Goal: Task Accomplishment & Management: Manage account settings

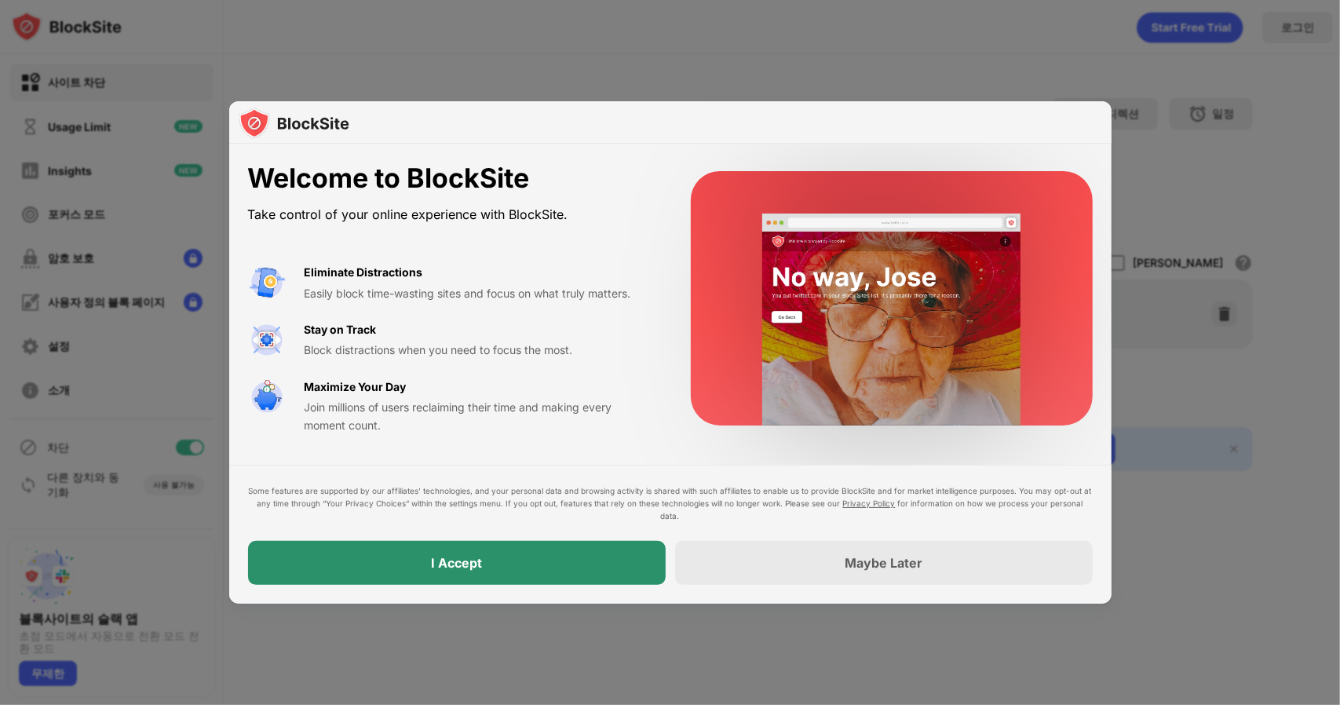
click at [546, 565] on div "I Accept" at bounding box center [457, 563] width 418 height 44
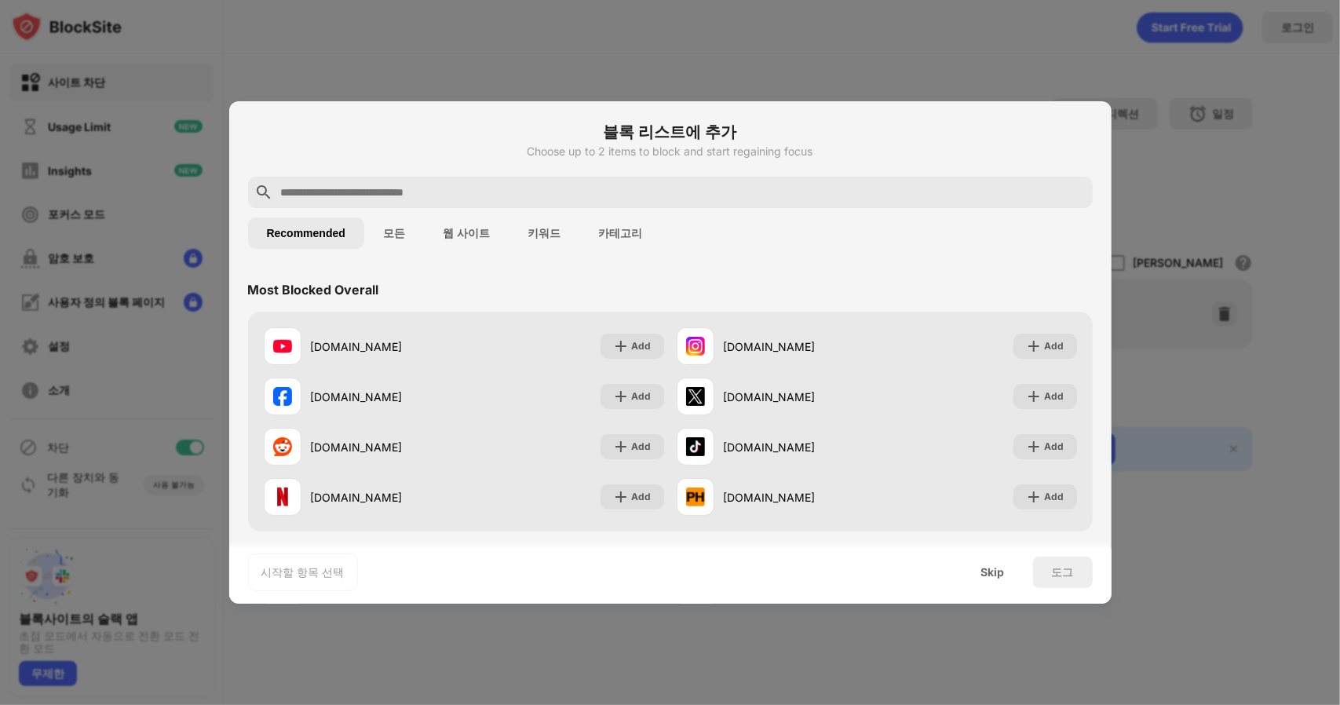
click at [485, 190] on input "text" at bounding box center [682, 192] width 807 height 19
click at [374, 188] on input "text" at bounding box center [682, 192] width 807 height 19
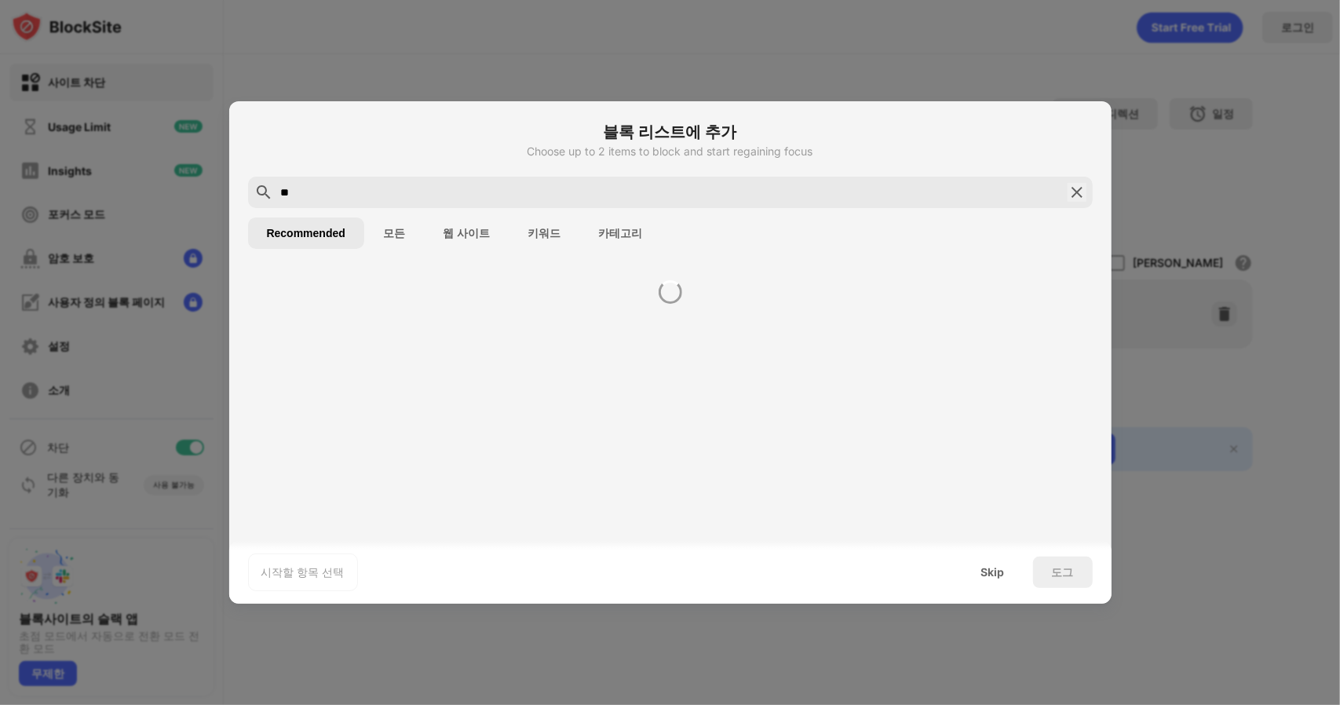
type input "*"
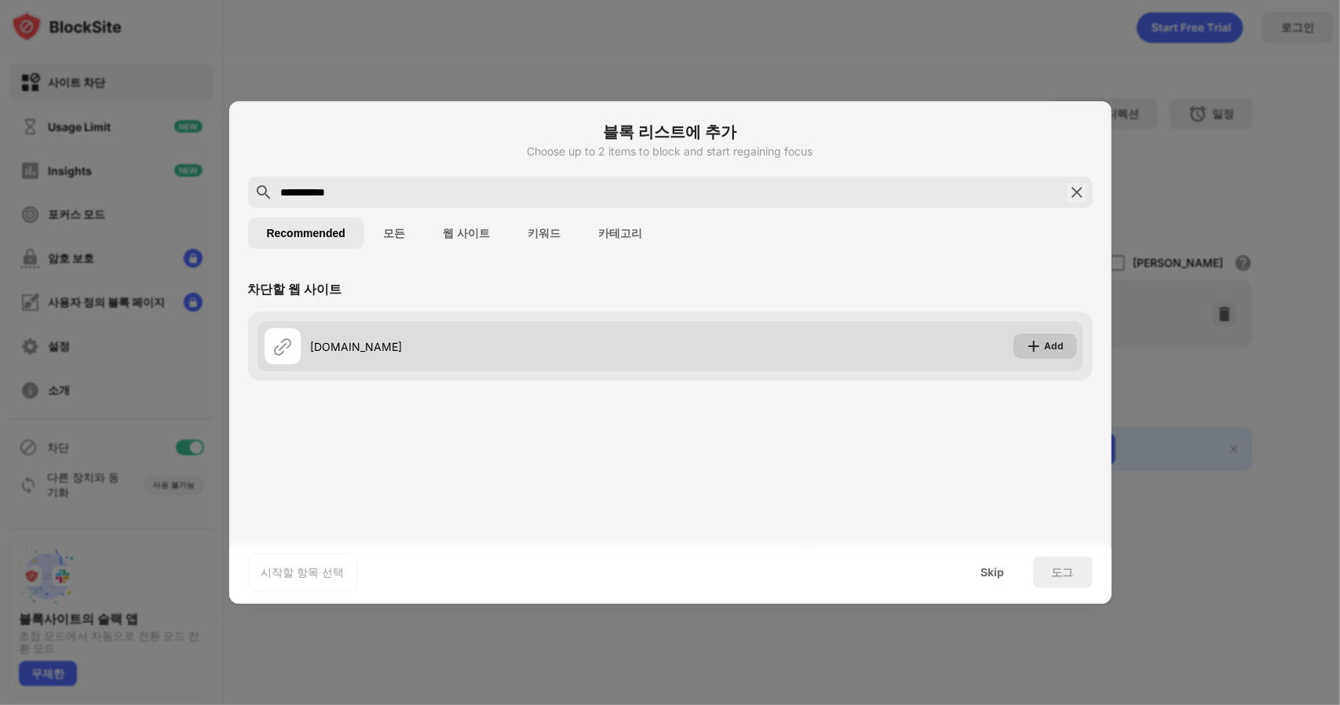
click at [1038, 341] on img at bounding box center [1034, 346] width 16 height 16
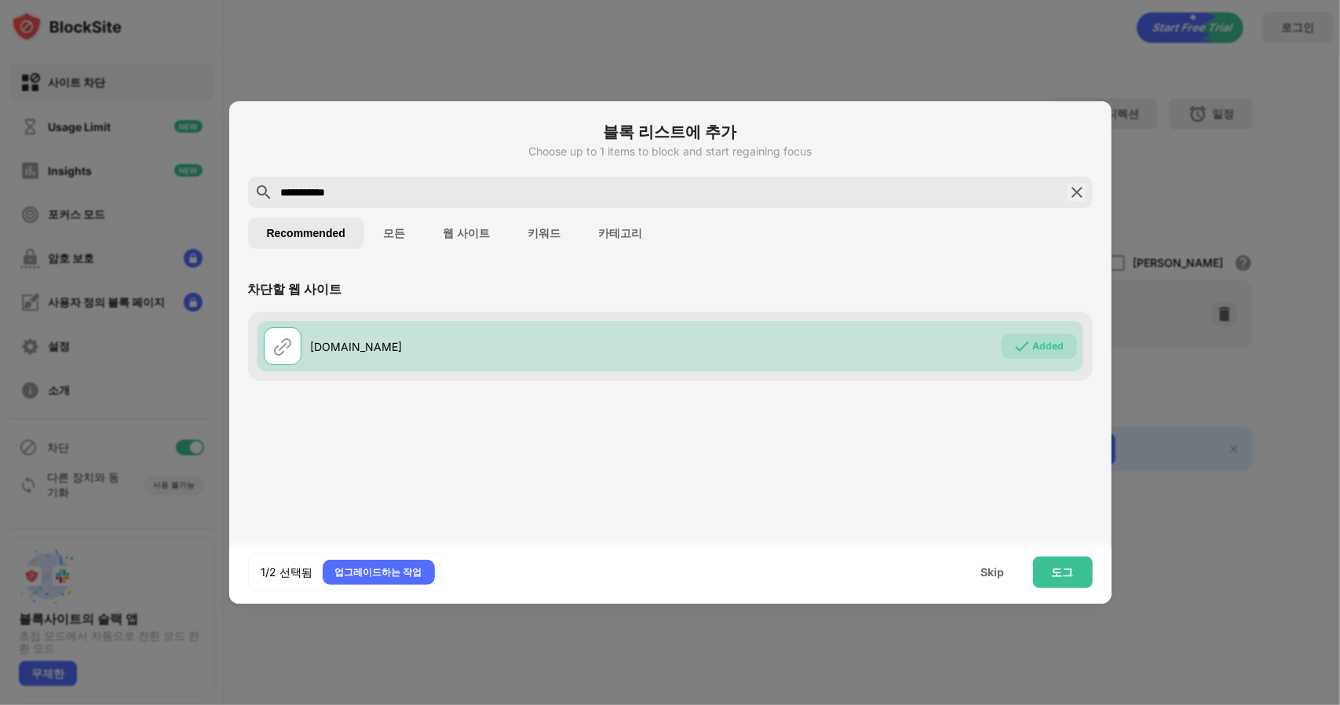
click at [397, 188] on input "**********" at bounding box center [670, 192] width 782 height 19
drag, startPoint x: 429, startPoint y: 189, endPoint x: 201, endPoint y: 189, distance: 227.6
click at [201, 704] on div "**********" at bounding box center [670, 705] width 1340 height 0
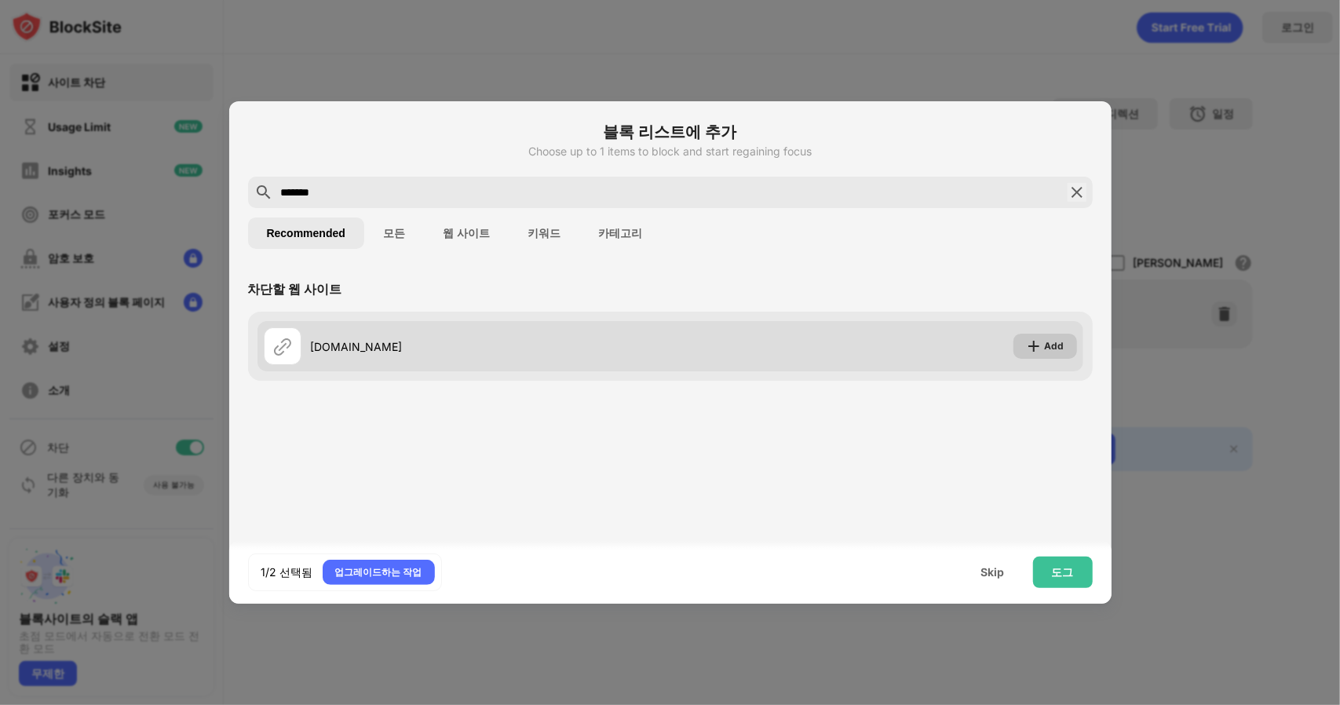
click at [1052, 345] on div "Add" at bounding box center [1055, 346] width 20 height 16
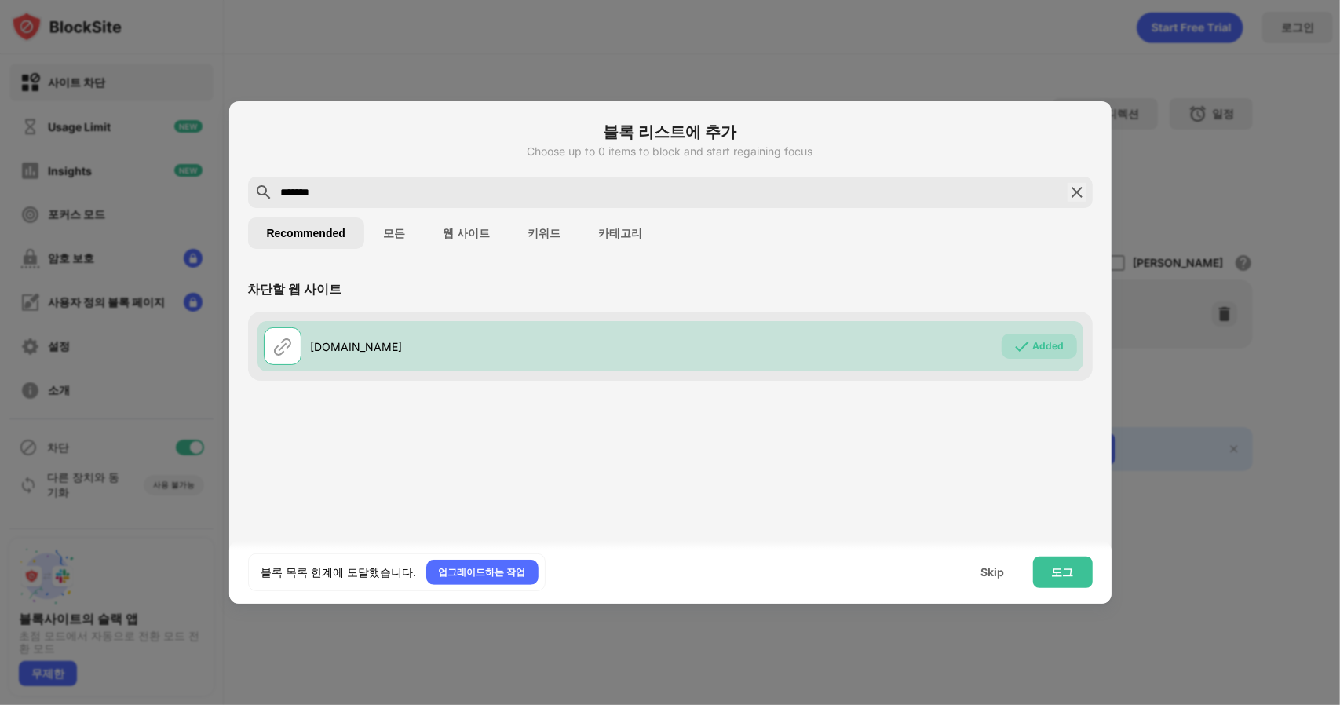
drag, startPoint x: 333, startPoint y: 192, endPoint x: 217, endPoint y: 214, distance: 118.4
click at [217, 704] on div "블록 리스트에 추가 Choose up to 0 items to block and start regaining focus ******* Reco…" at bounding box center [670, 705] width 1340 height 0
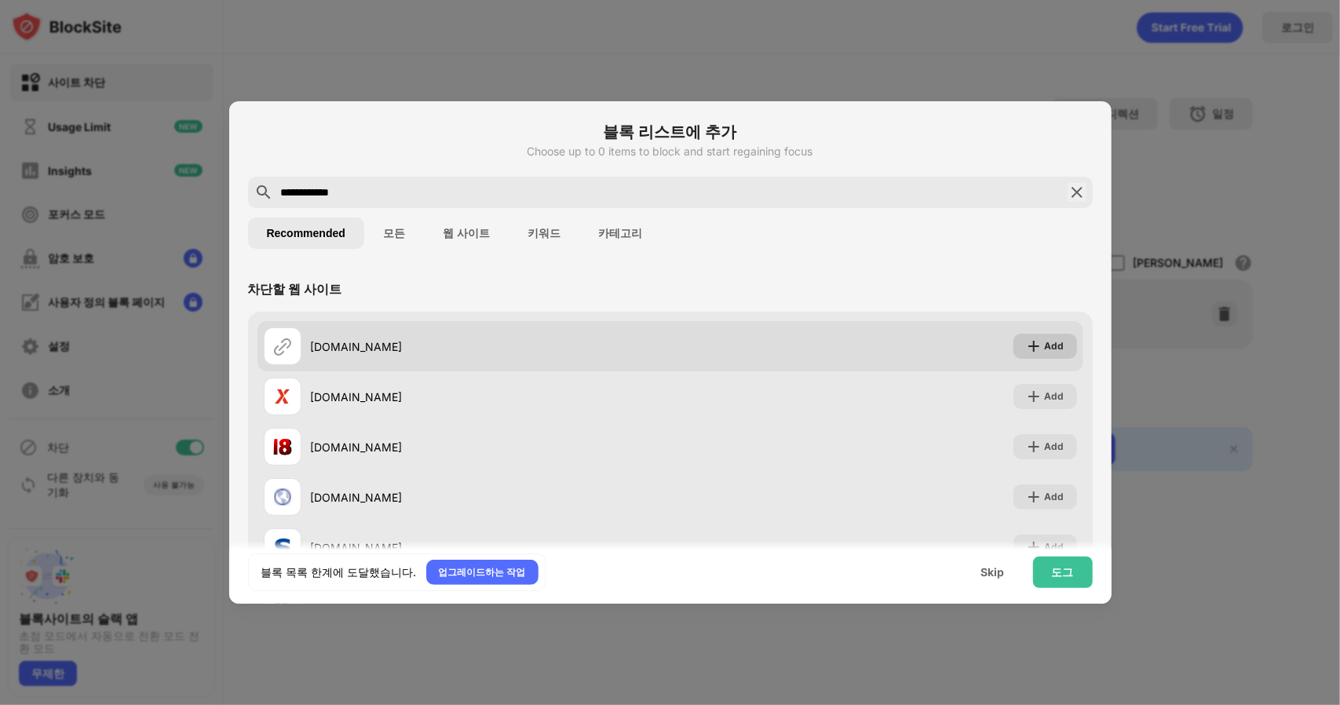
type input "**********"
click at [1045, 343] on div "Add" at bounding box center [1055, 346] width 20 height 16
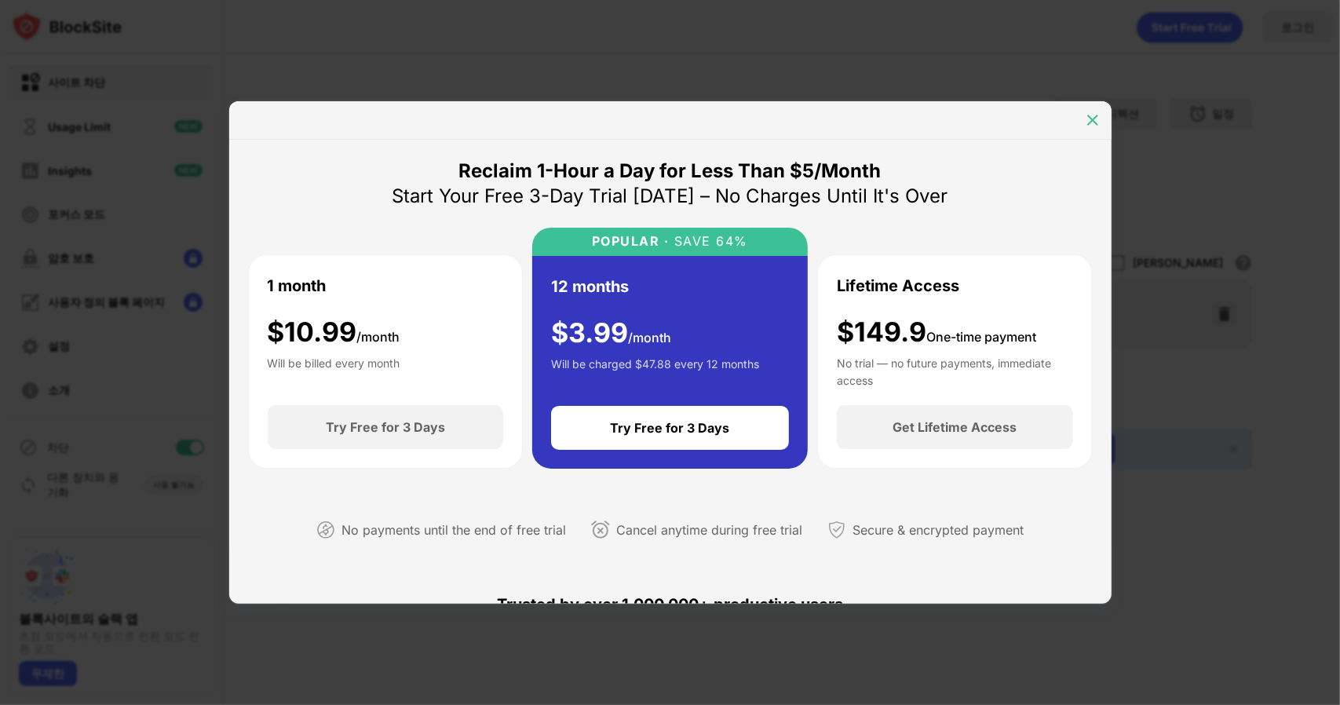
click at [1092, 117] on img at bounding box center [1093, 120] width 16 height 16
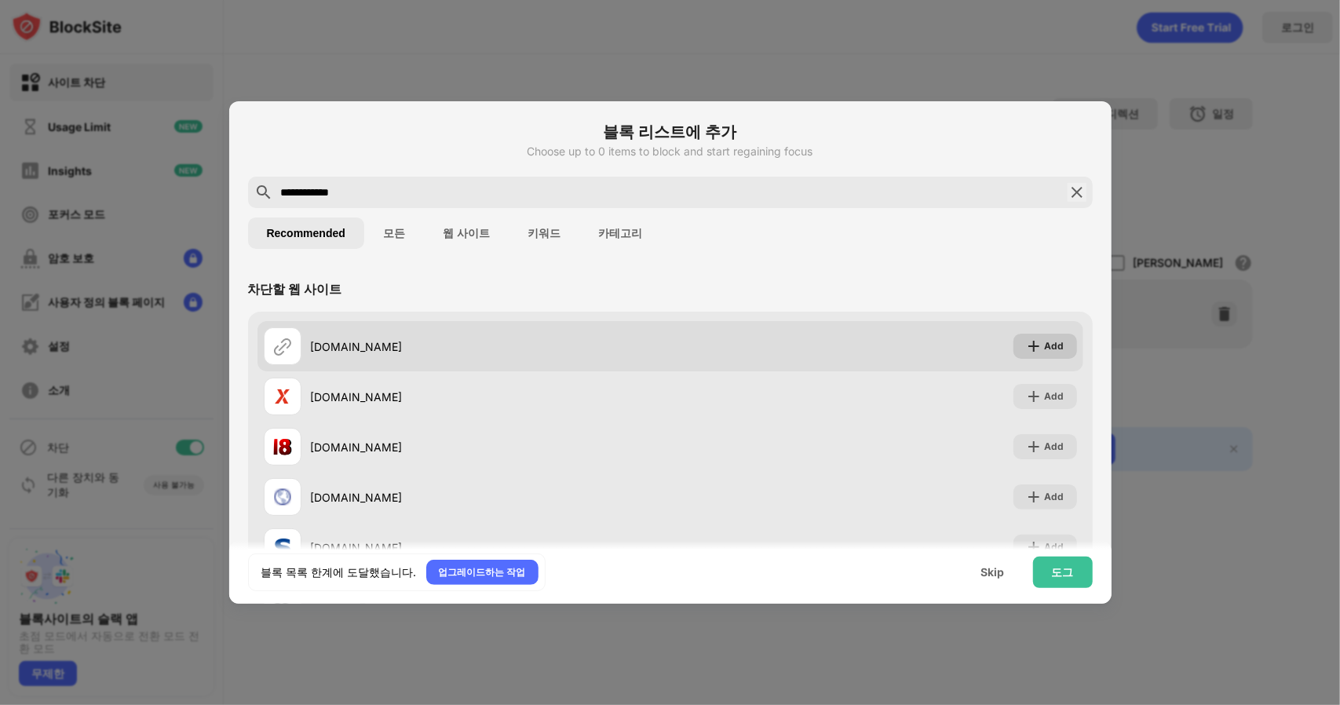
click at [1045, 348] on div "Add" at bounding box center [1055, 346] width 20 height 16
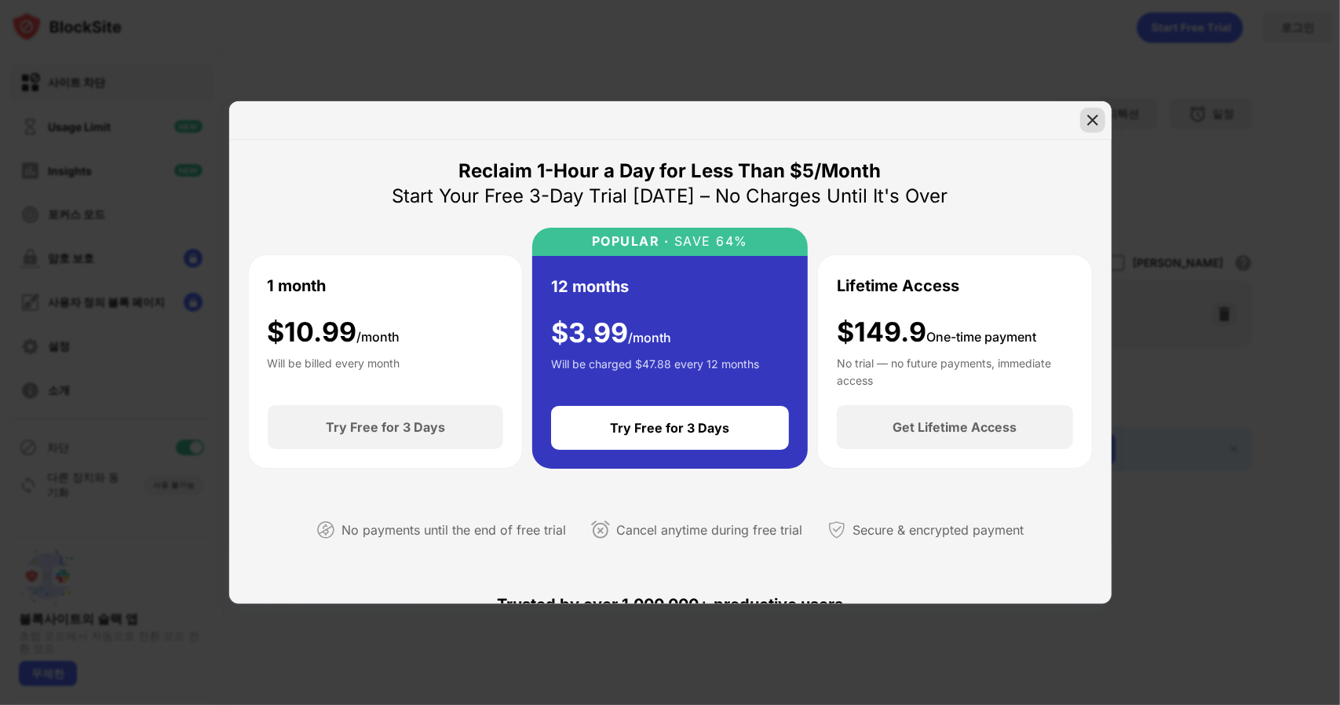
click at [1091, 117] on img at bounding box center [1093, 120] width 16 height 16
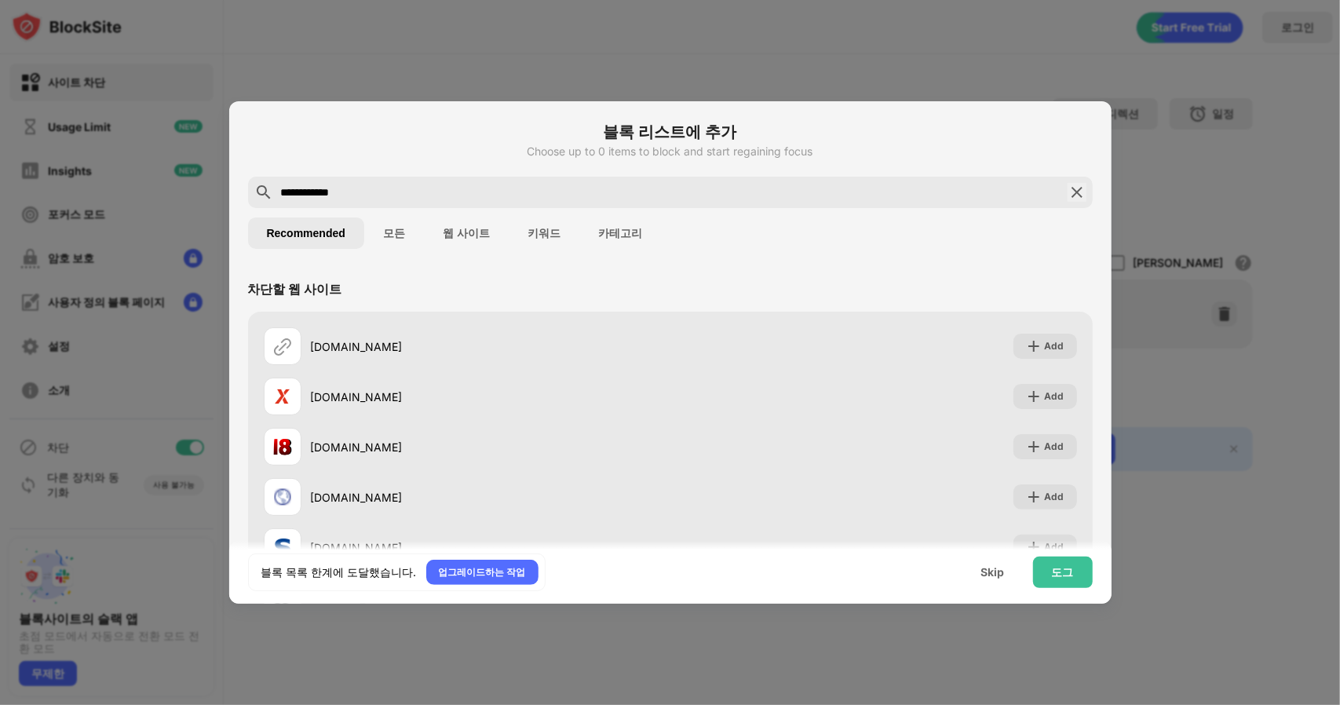
scroll to position [107, 0]
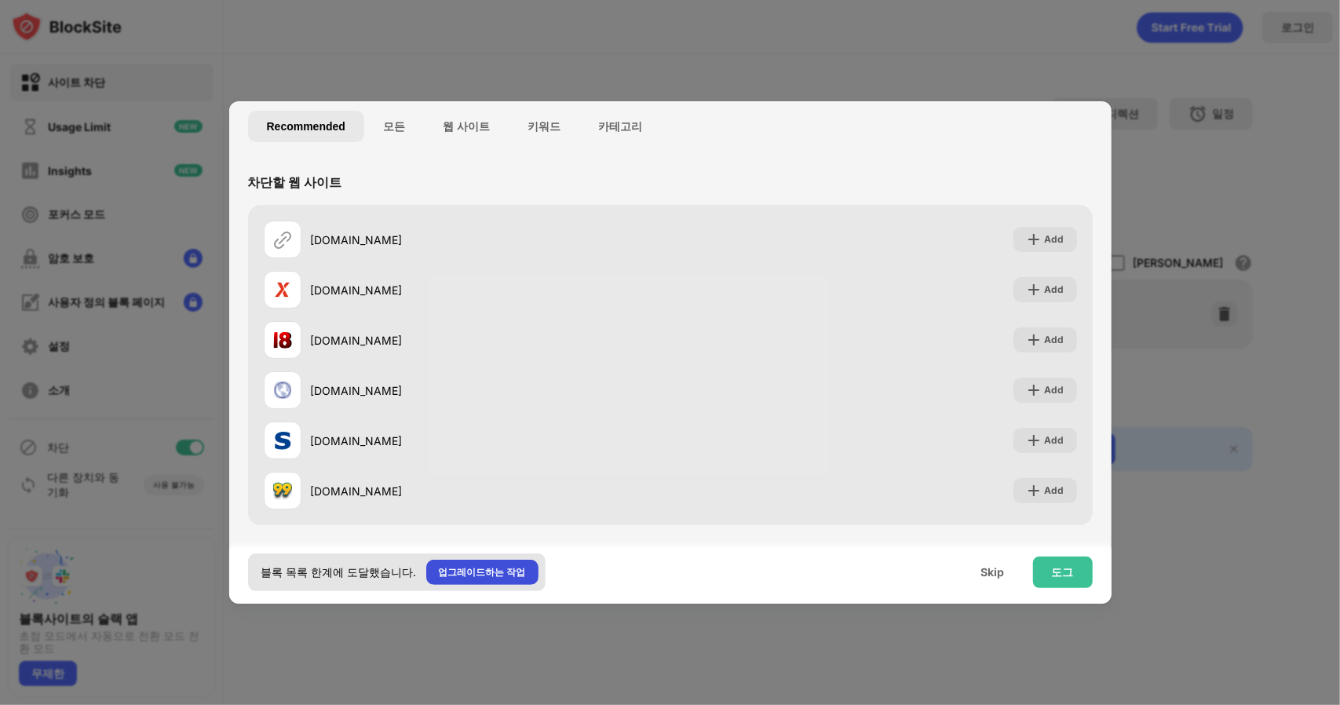
click at [490, 564] on div "업그레이드하는 작업" at bounding box center [482, 572] width 87 height 16
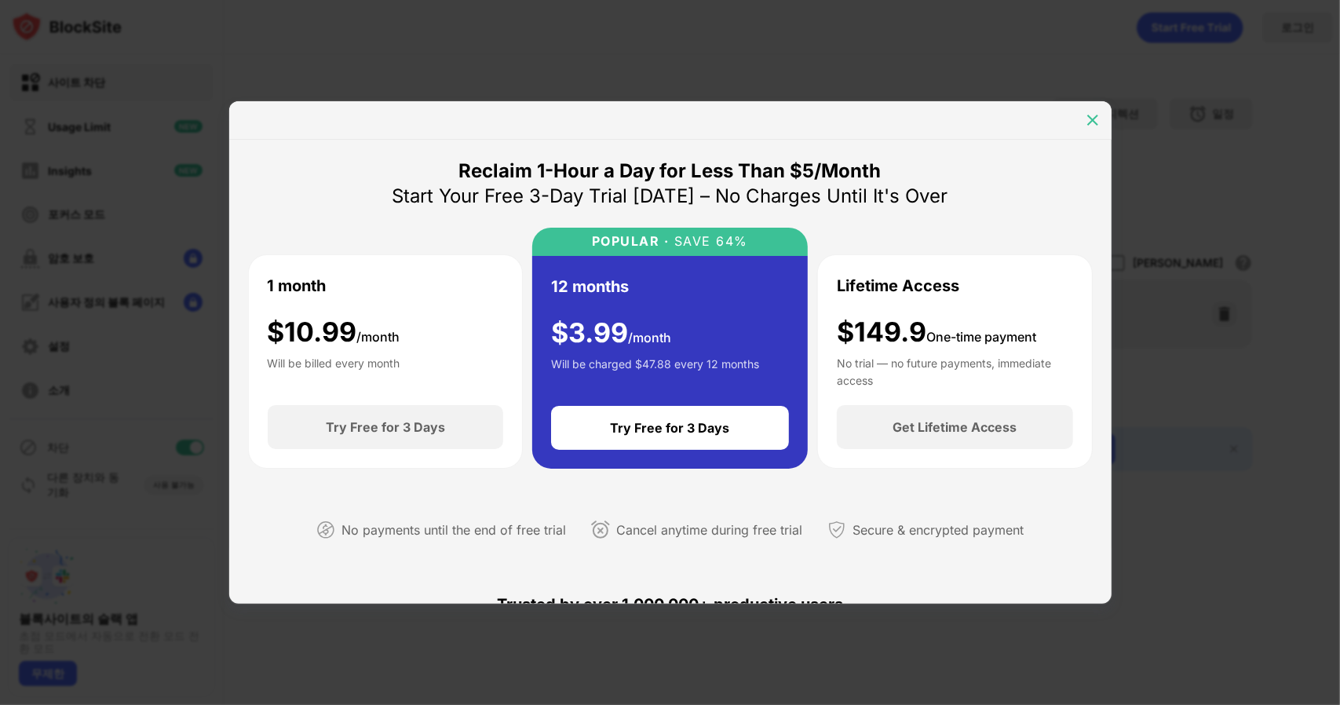
click at [1094, 127] on img at bounding box center [1093, 120] width 16 height 16
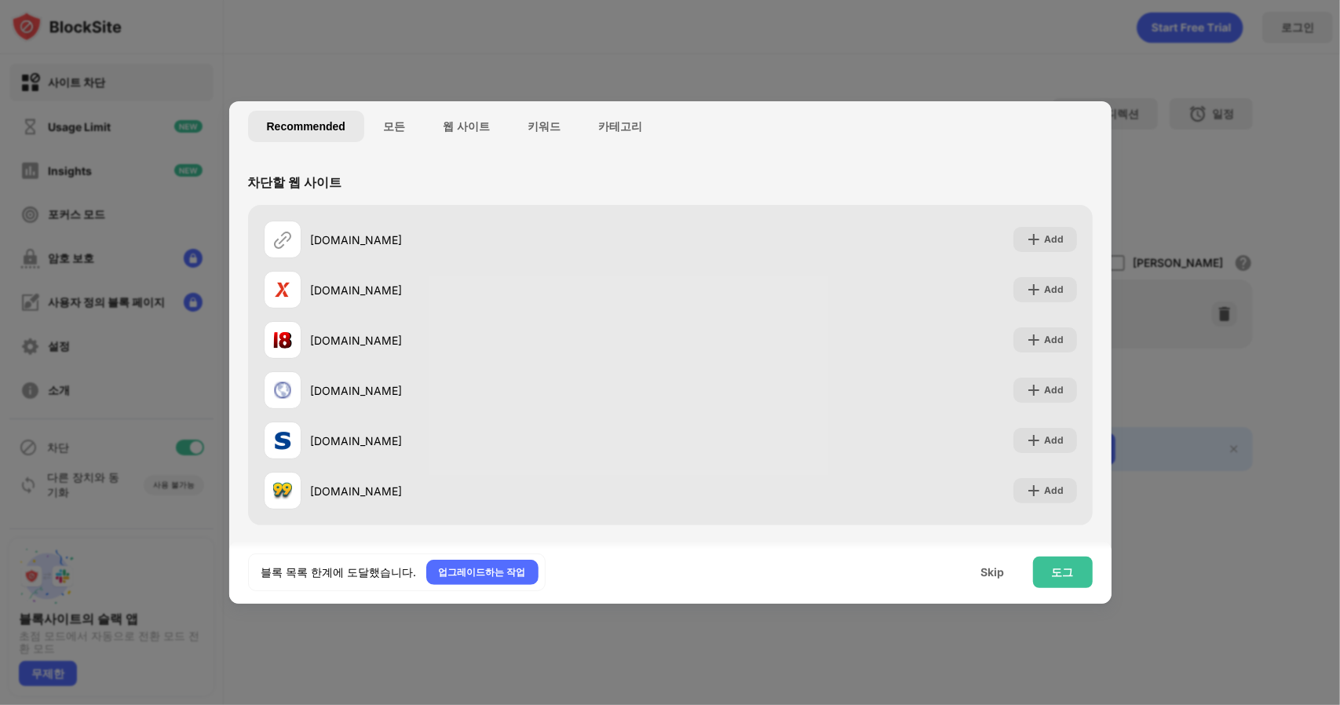
click at [1055, 587] on div "도그" at bounding box center [1063, 571] width 60 height 31
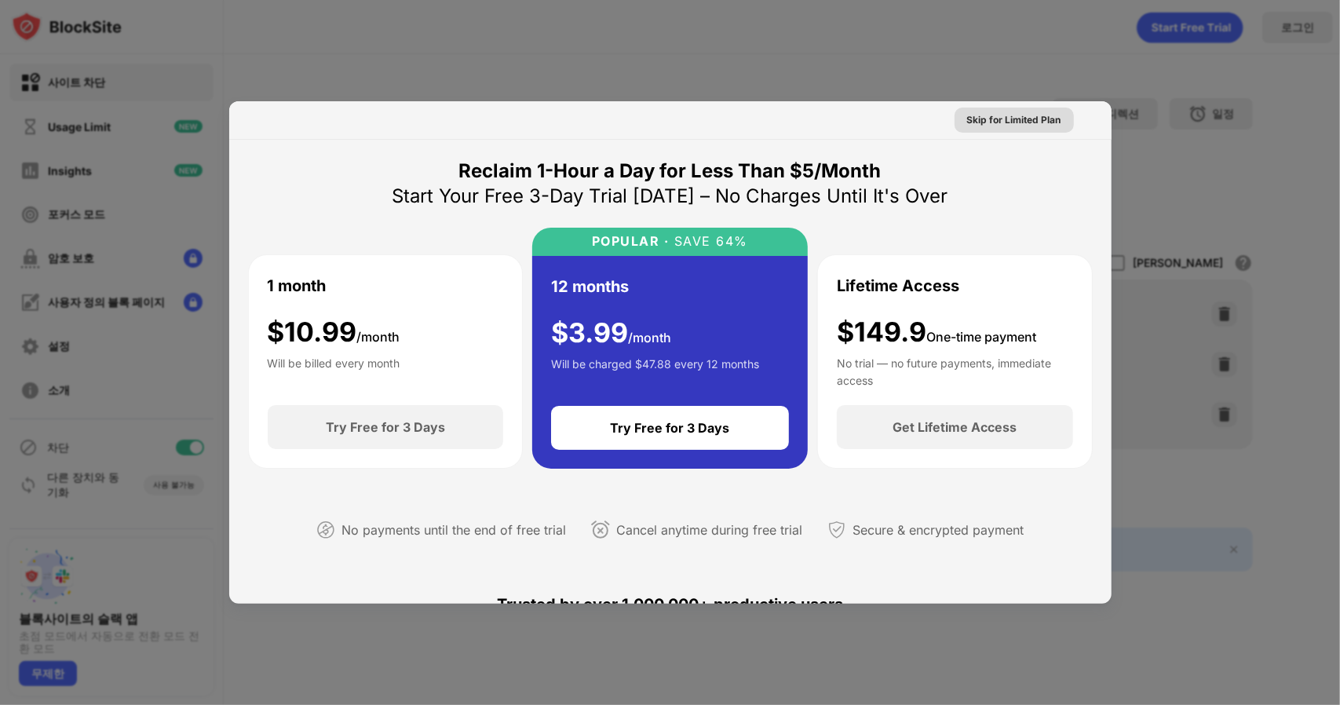
click at [992, 126] on div "Skip for Limited Plan" at bounding box center [1014, 120] width 94 height 16
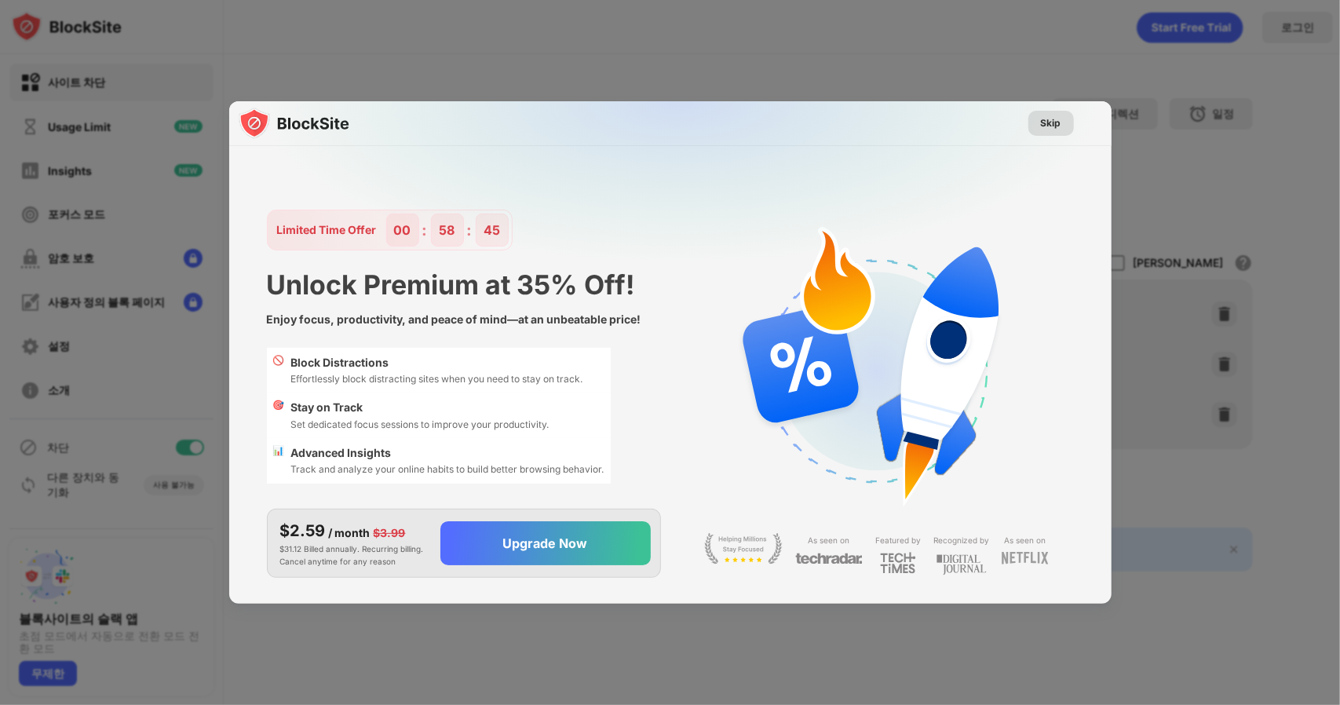
click at [1056, 118] on div "Skip" at bounding box center [1051, 123] width 20 height 16
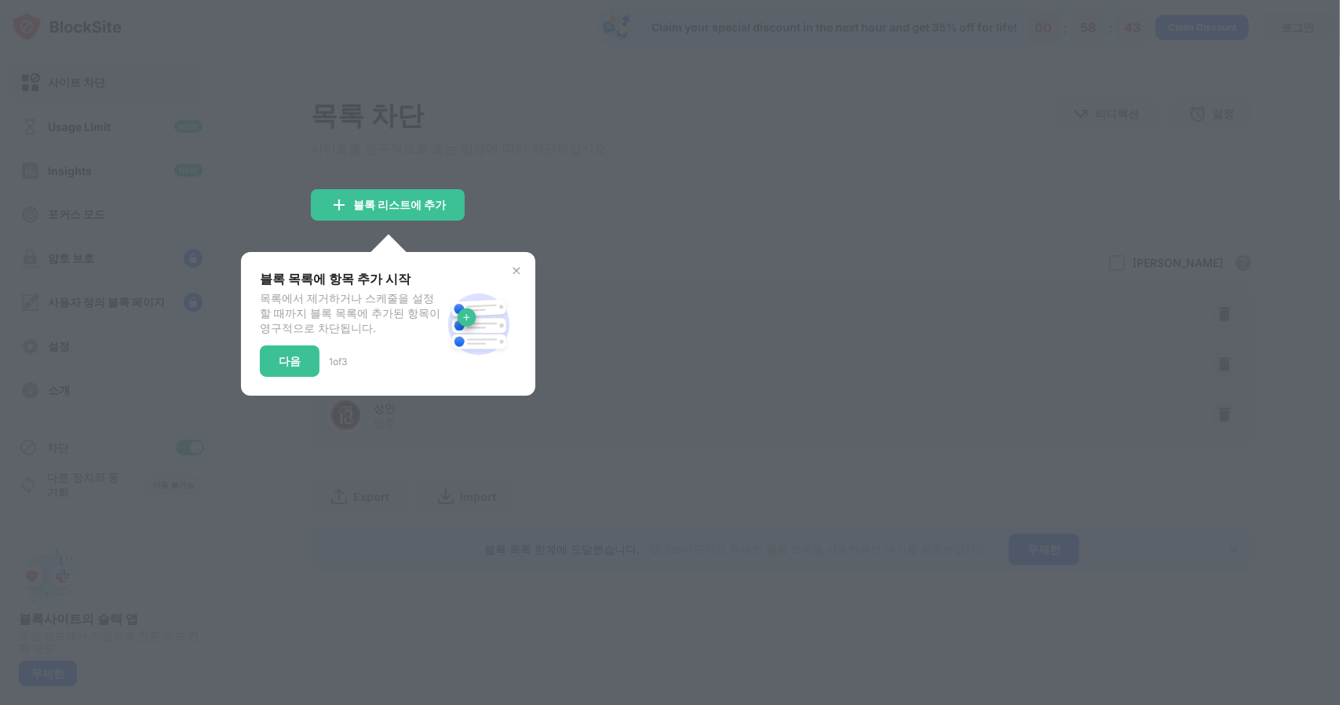
click at [516, 271] on img at bounding box center [516, 270] width 13 height 13
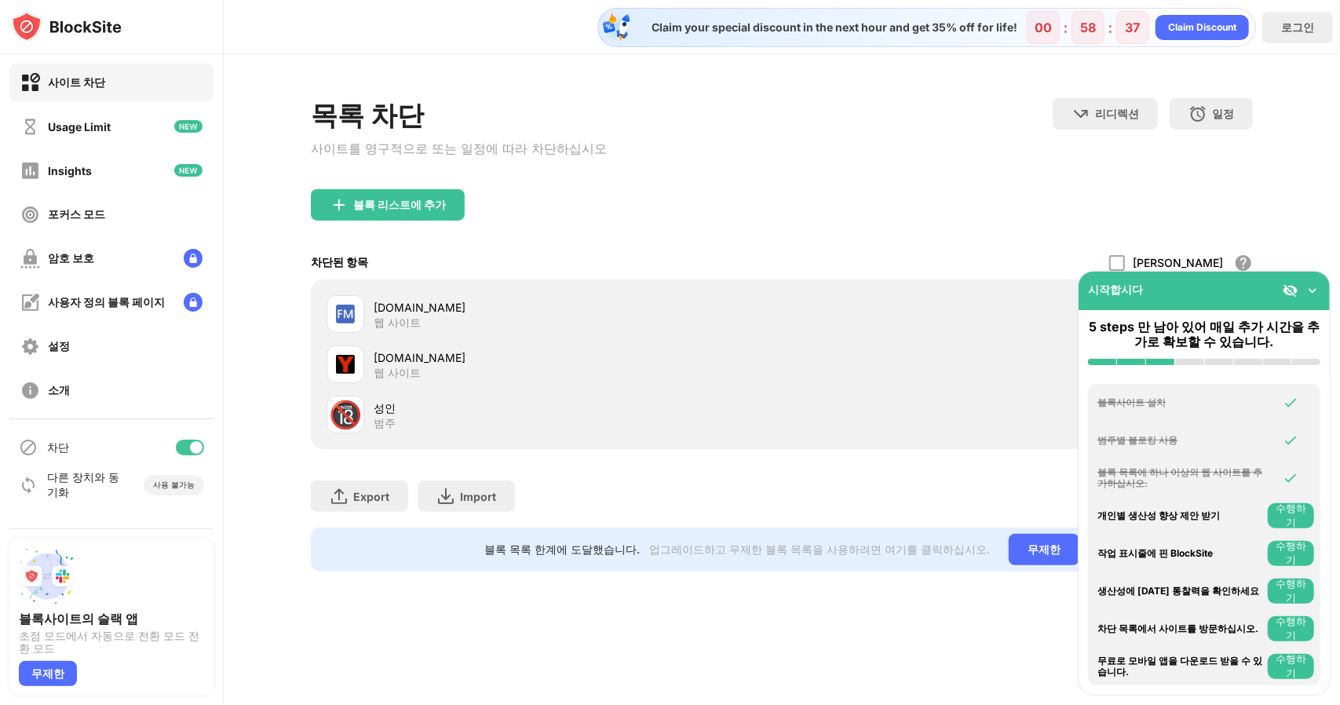
click at [1315, 290] on img at bounding box center [1312, 291] width 16 height 16
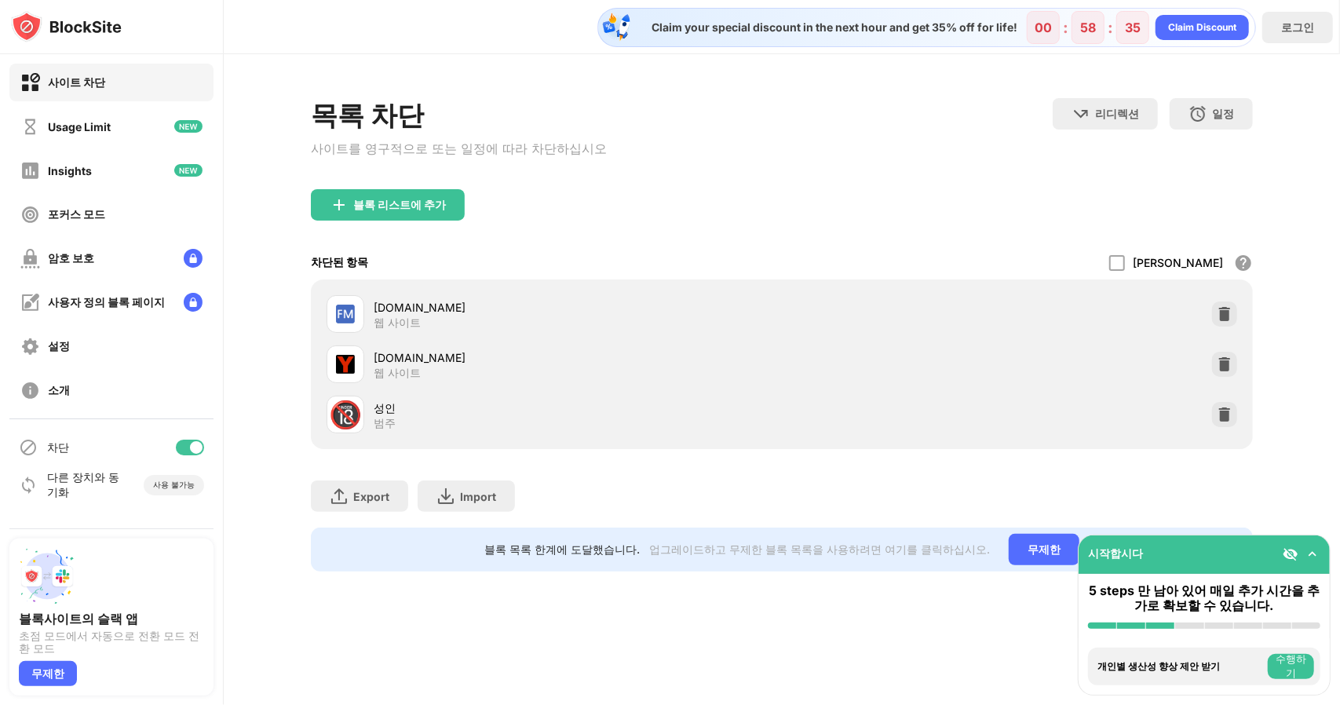
click at [1315, 556] on img at bounding box center [1312, 554] width 16 height 16
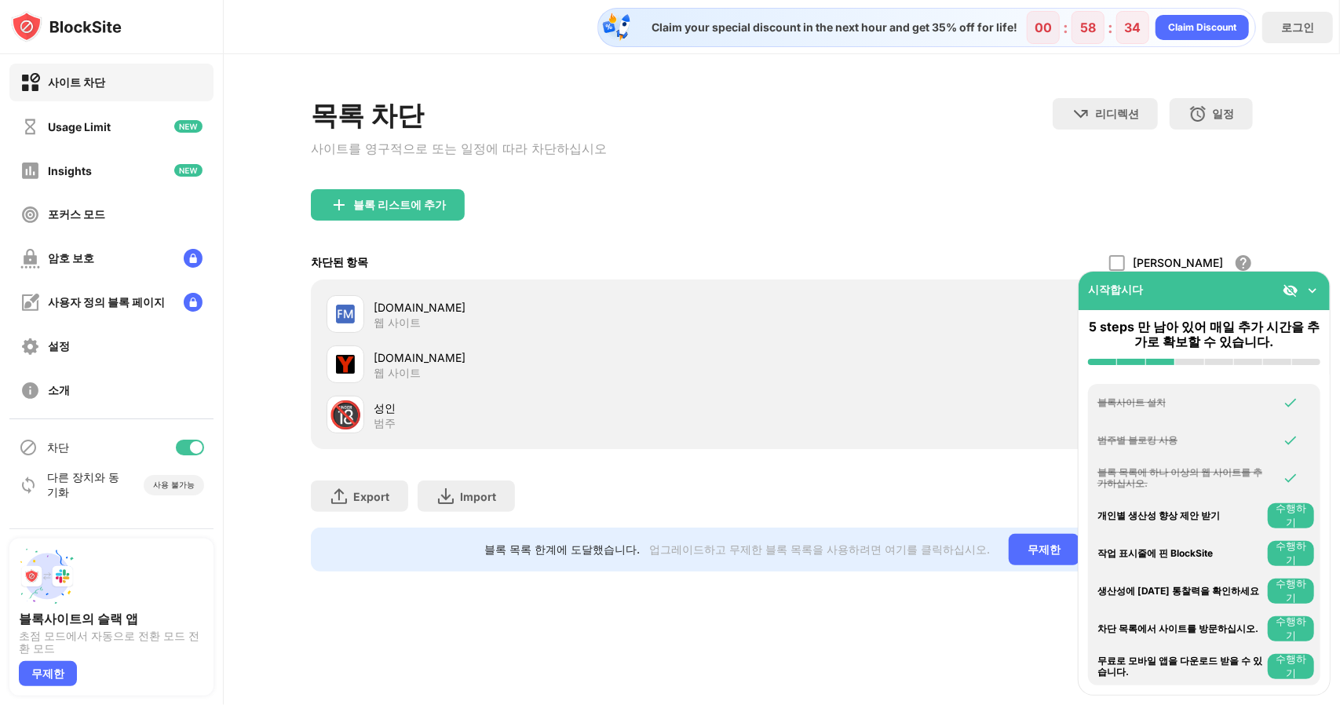
click at [1315, 291] on img at bounding box center [1312, 291] width 16 height 16
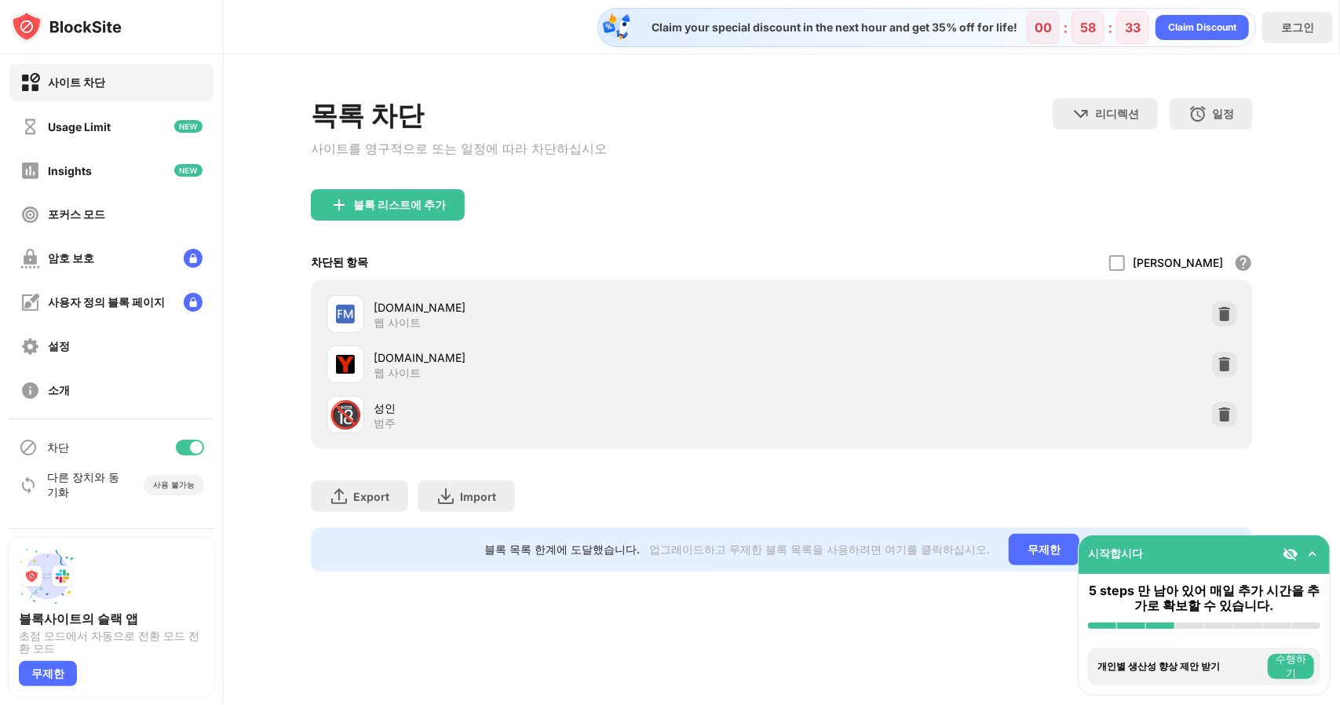
click at [932, 213] on div "블록 리스트에 추가" at bounding box center [782, 217] width 942 height 57
click at [385, 414] on div "성인" at bounding box center [578, 407] width 408 height 16
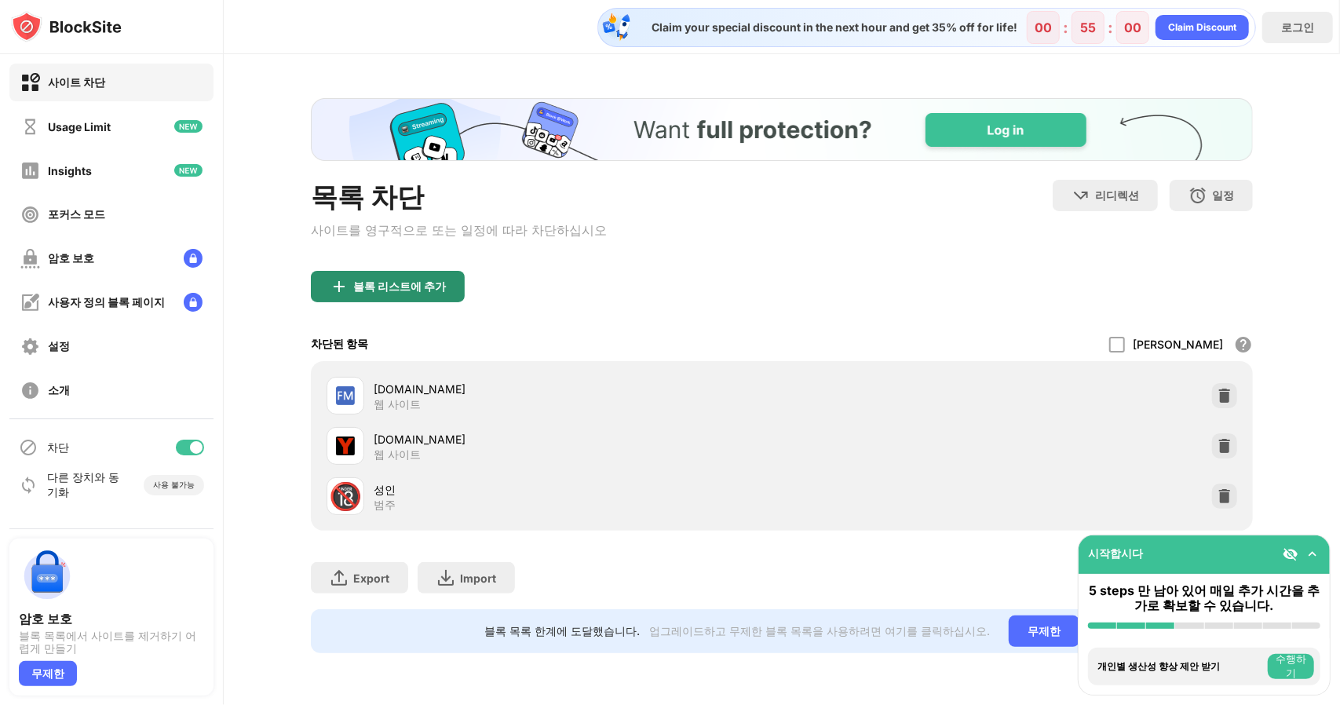
click at [378, 293] on div "블록 리스트에 추가" at bounding box center [399, 286] width 93 height 13
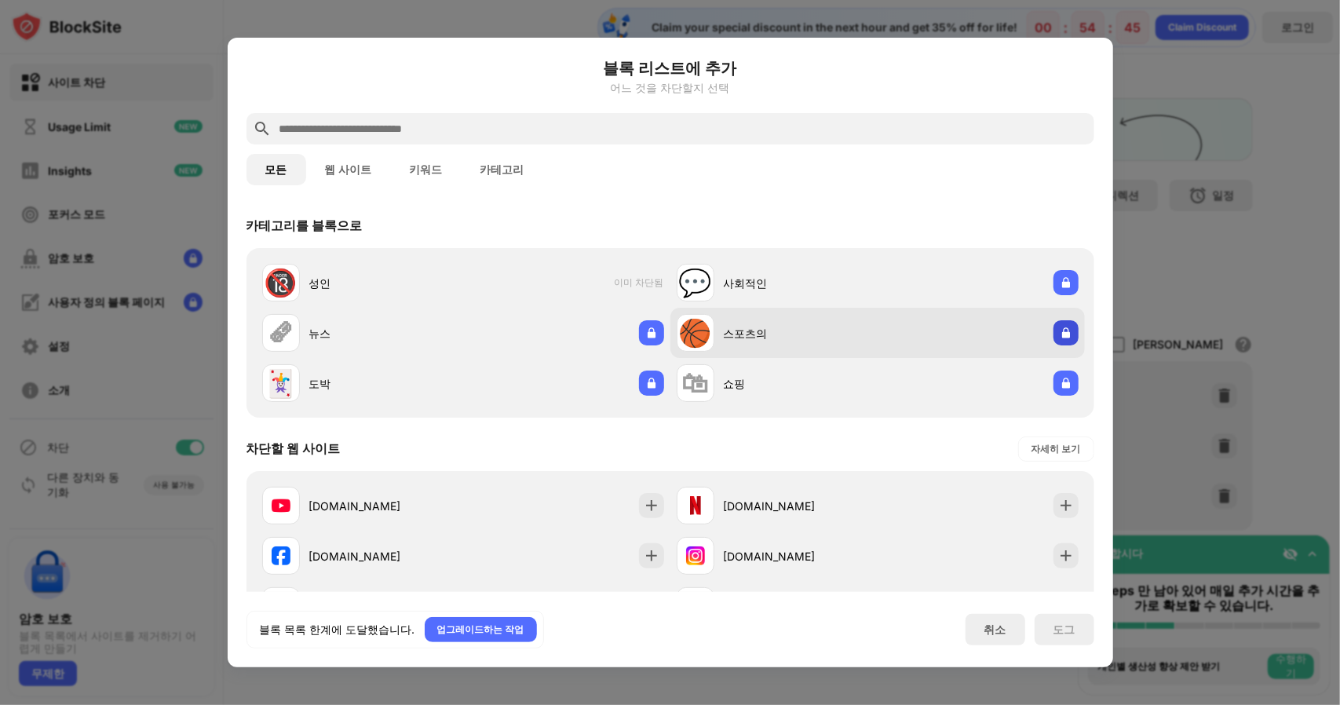
click at [1058, 338] on img at bounding box center [1066, 333] width 16 height 16
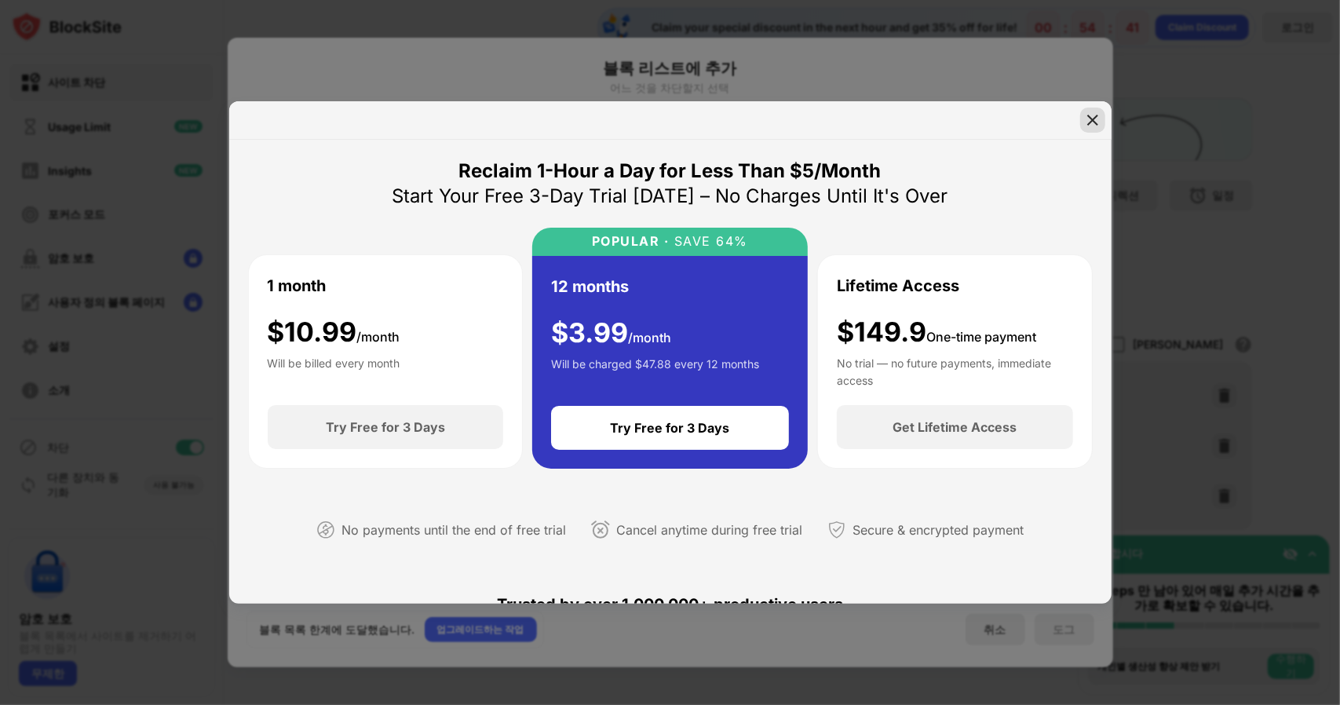
click at [1086, 115] on img at bounding box center [1093, 120] width 16 height 16
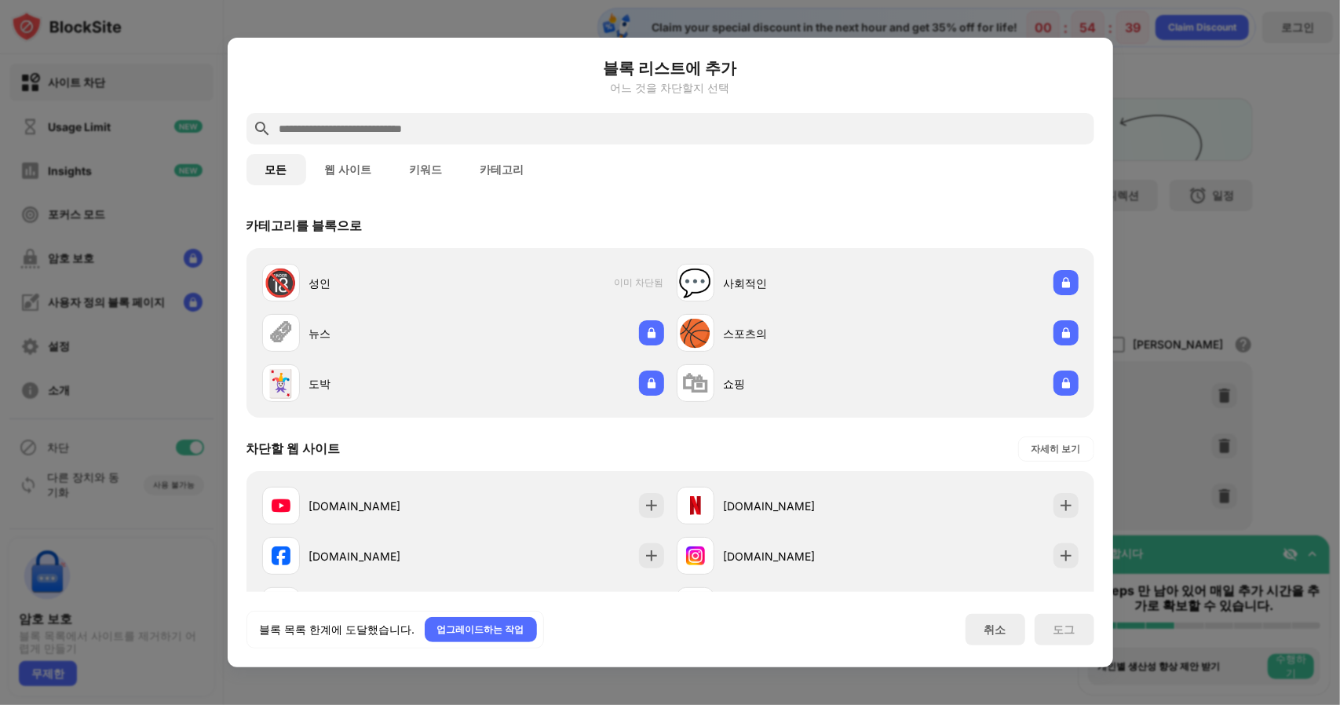
click at [427, 129] on input "text" at bounding box center [683, 128] width 810 height 19
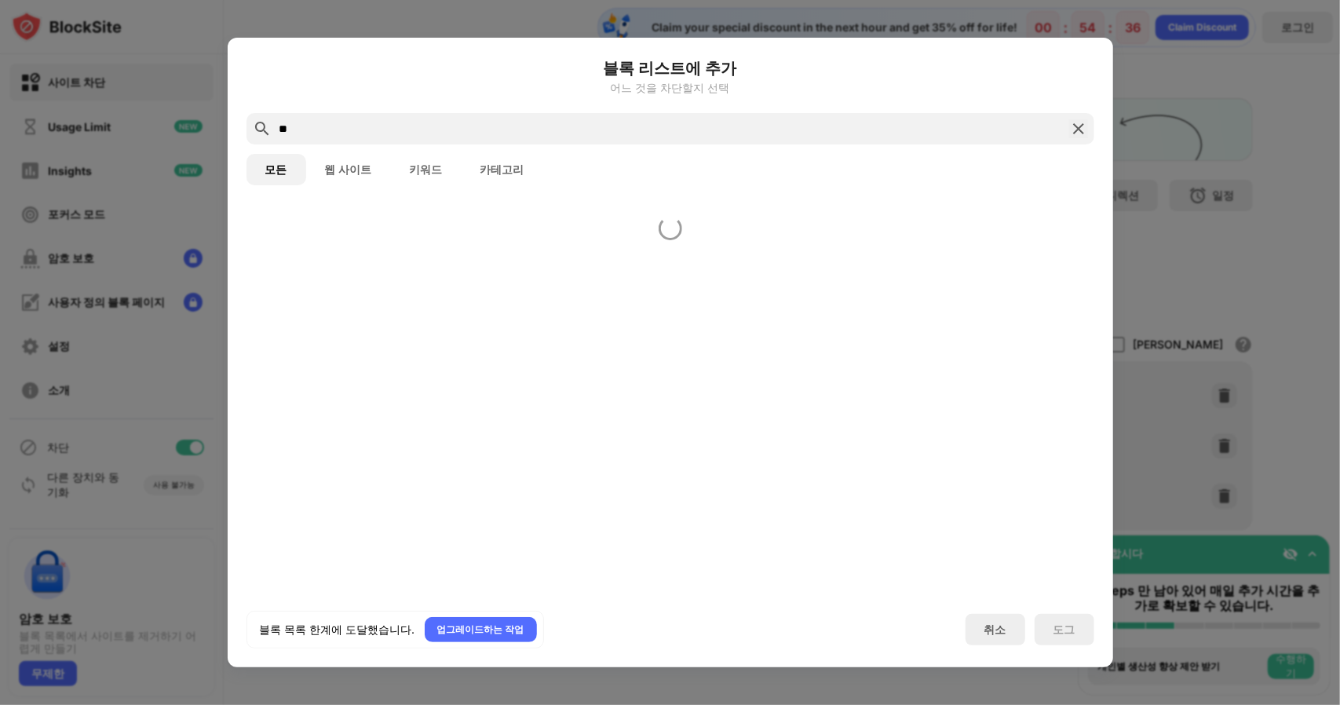
type input "*"
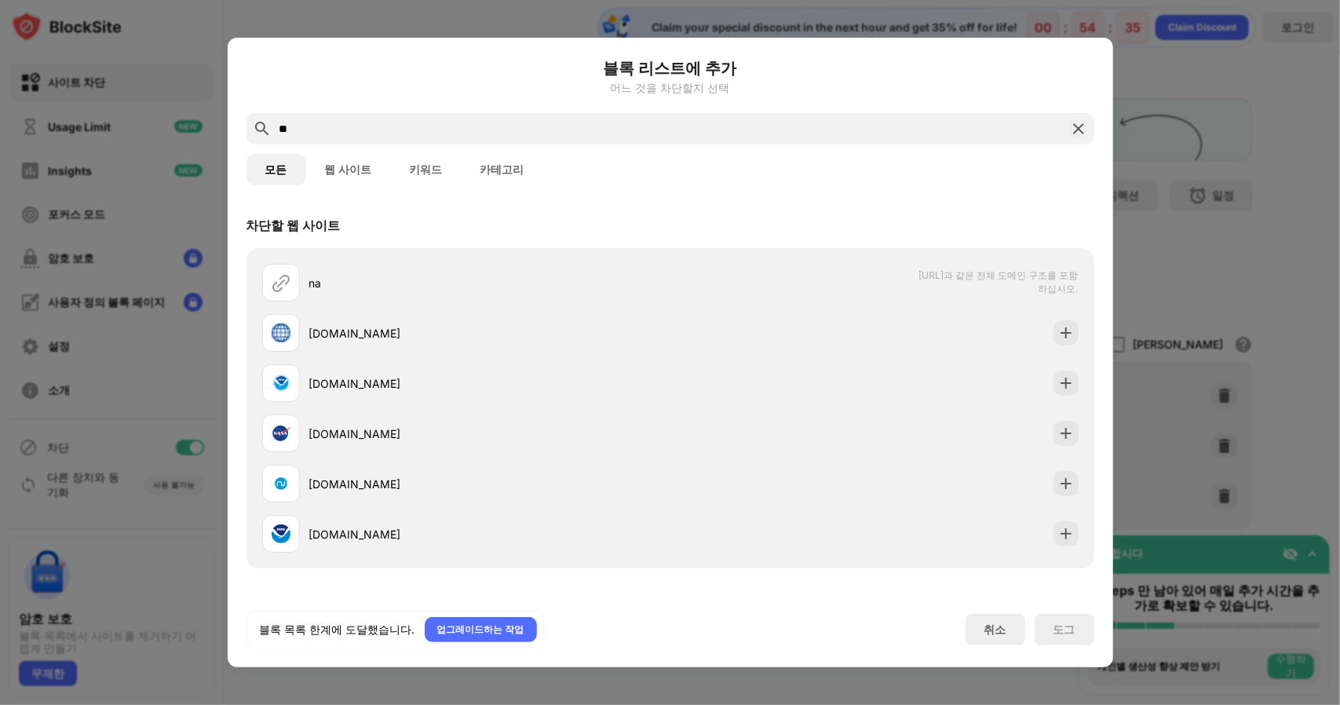
type input "*"
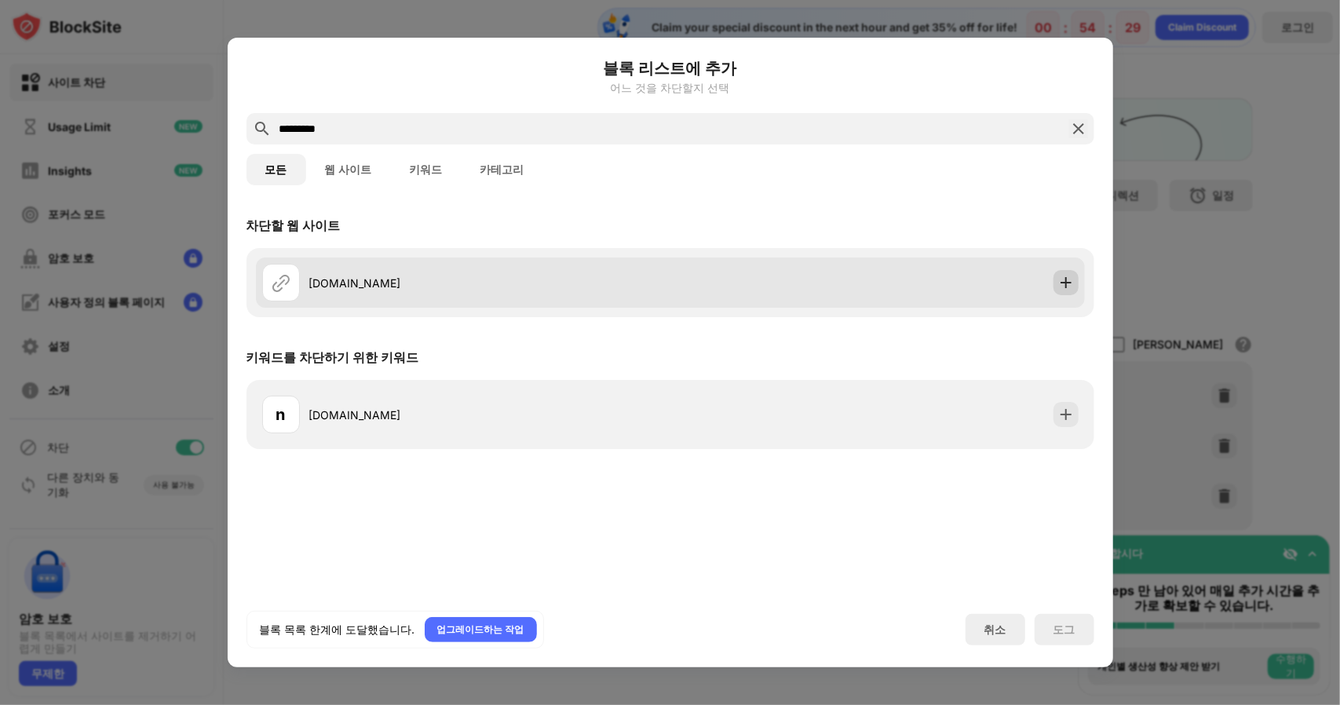
type input "*********"
click at [1075, 275] on div at bounding box center [1065, 282] width 25 height 25
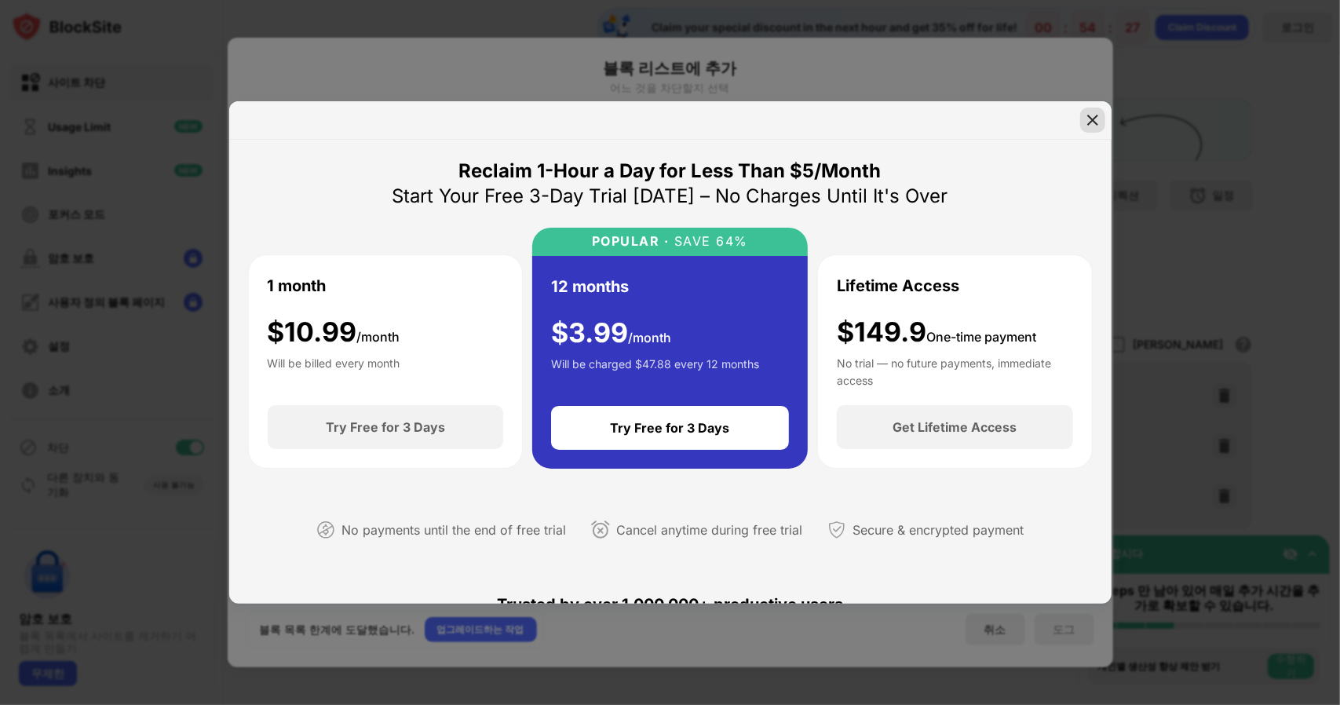
click at [1086, 118] on img at bounding box center [1093, 120] width 16 height 16
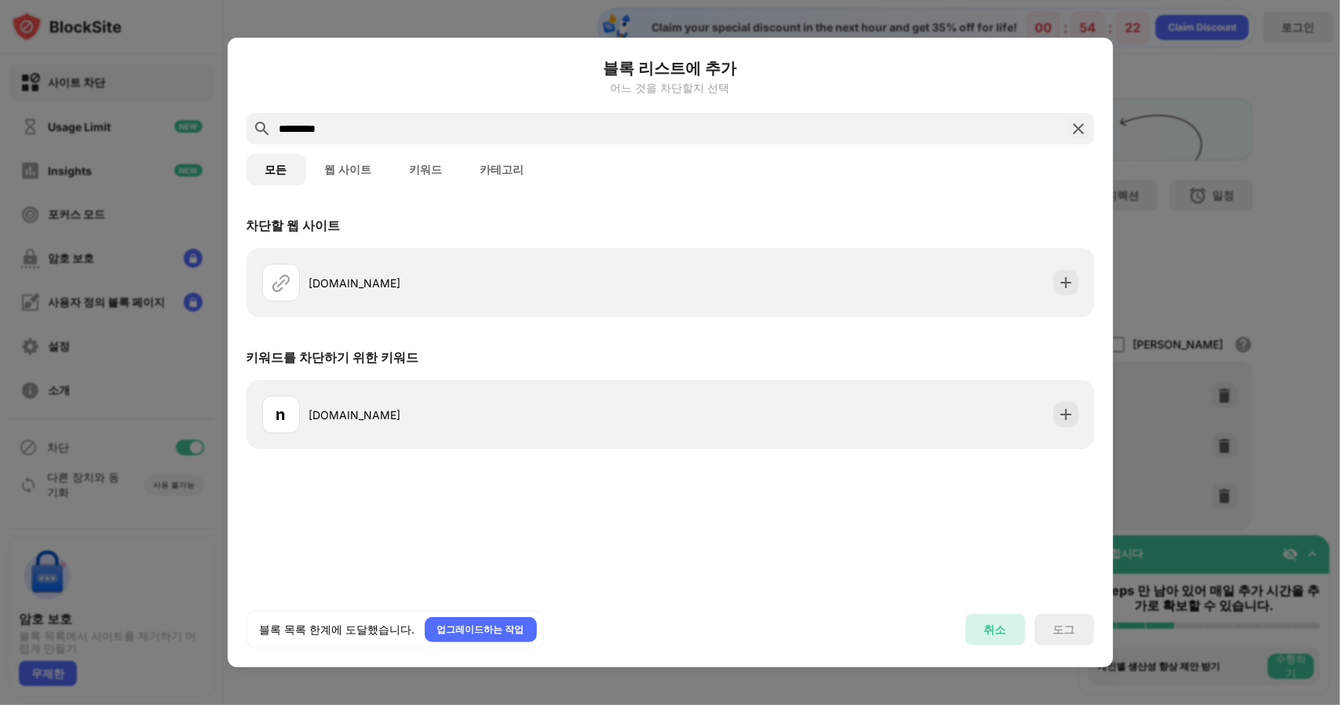
click at [974, 633] on div "취소" at bounding box center [995, 629] width 60 height 31
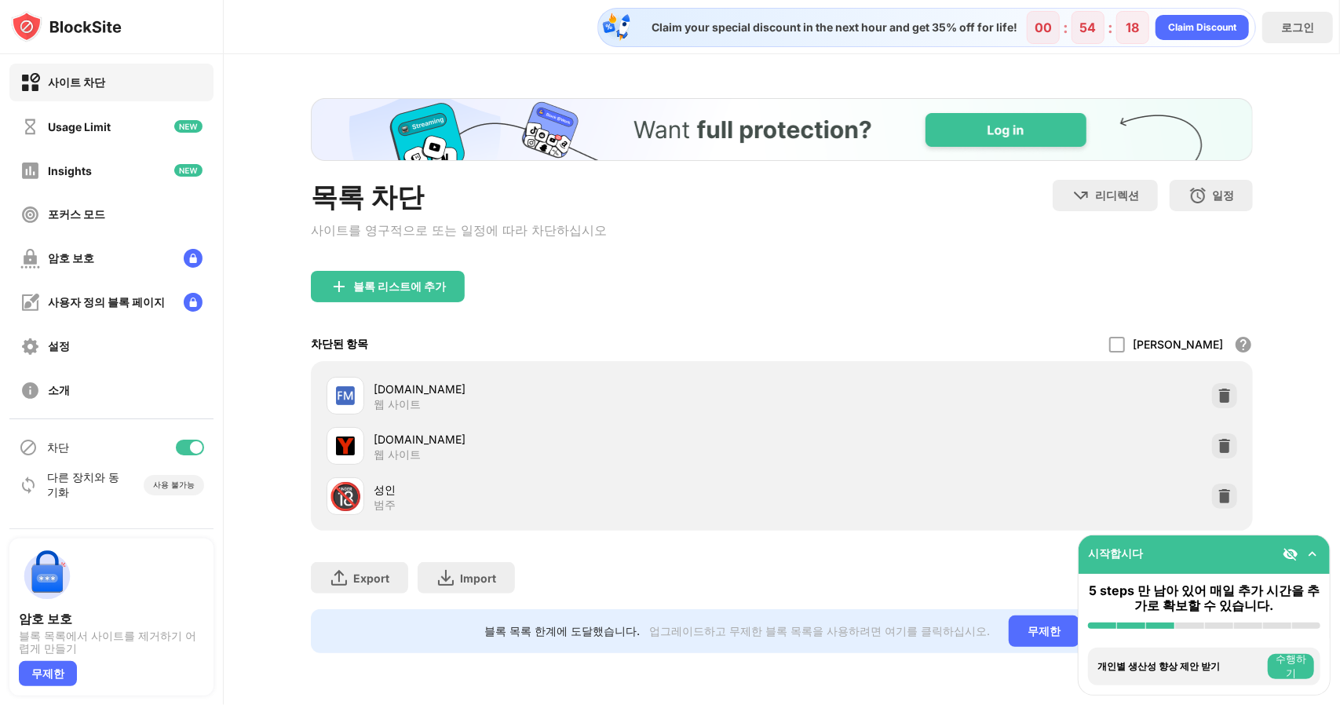
click at [1317, 552] on img at bounding box center [1312, 554] width 16 height 16
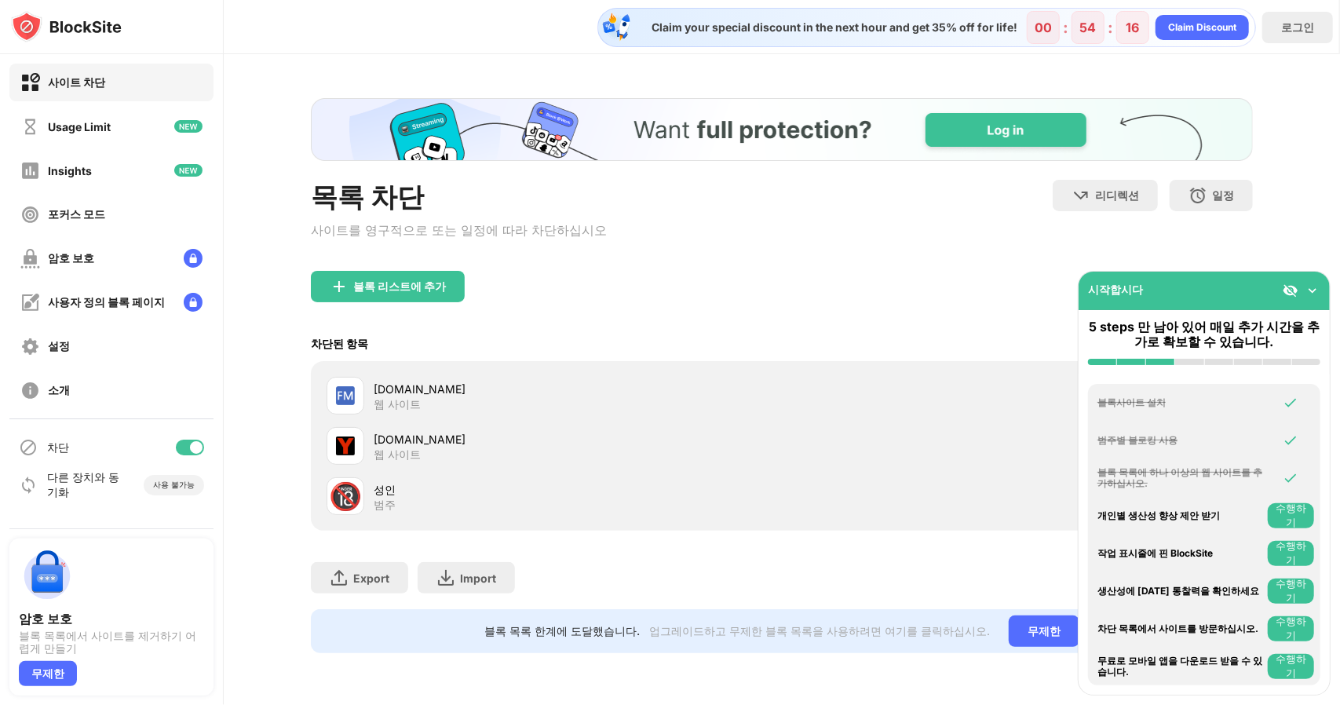
click at [1315, 286] on img at bounding box center [1312, 291] width 16 height 16
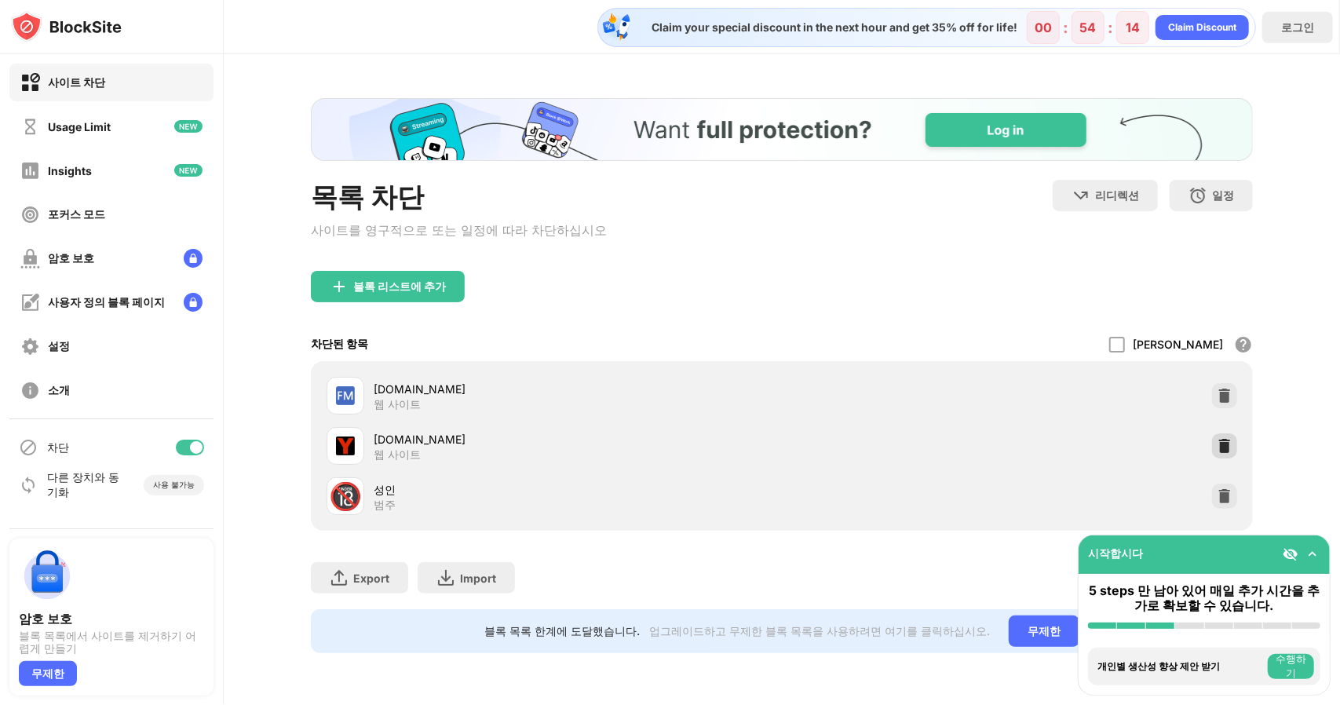
click at [1221, 454] on img at bounding box center [1225, 446] width 16 height 16
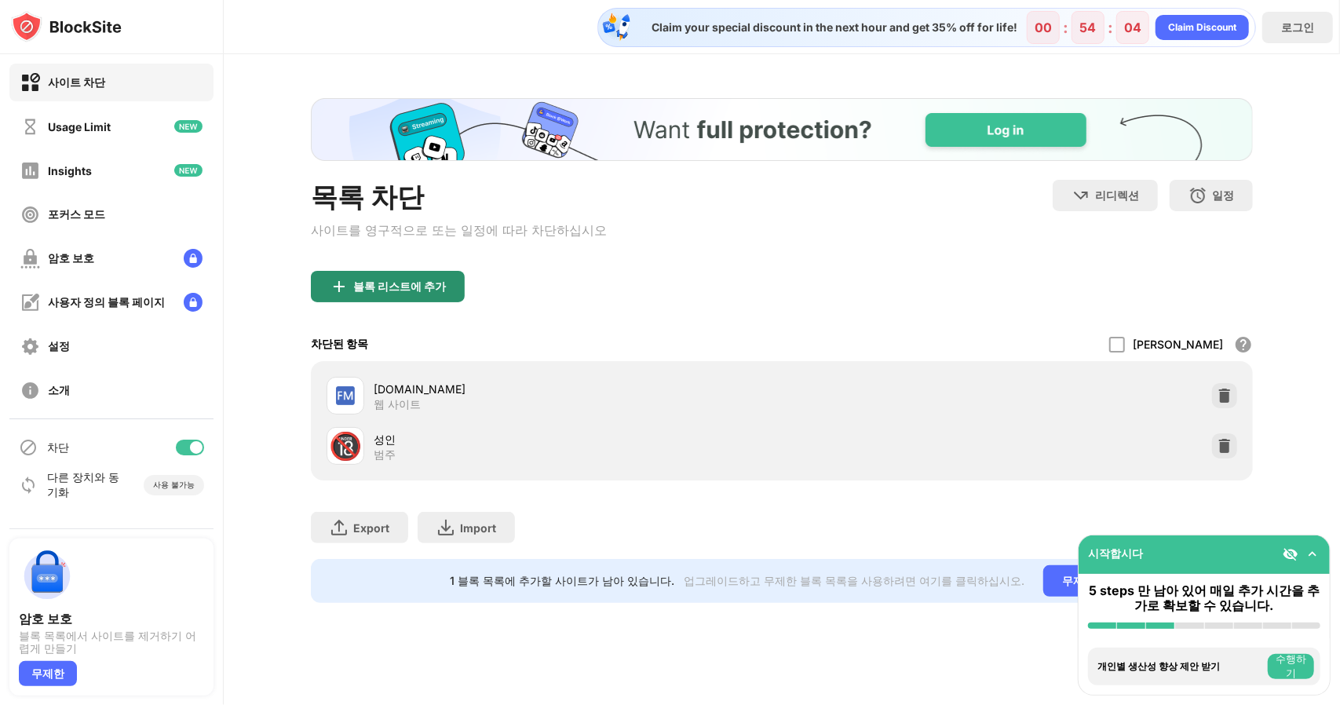
click at [364, 286] on div "블록 리스트에 추가" at bounding box center [399, 286] width 93 height 13
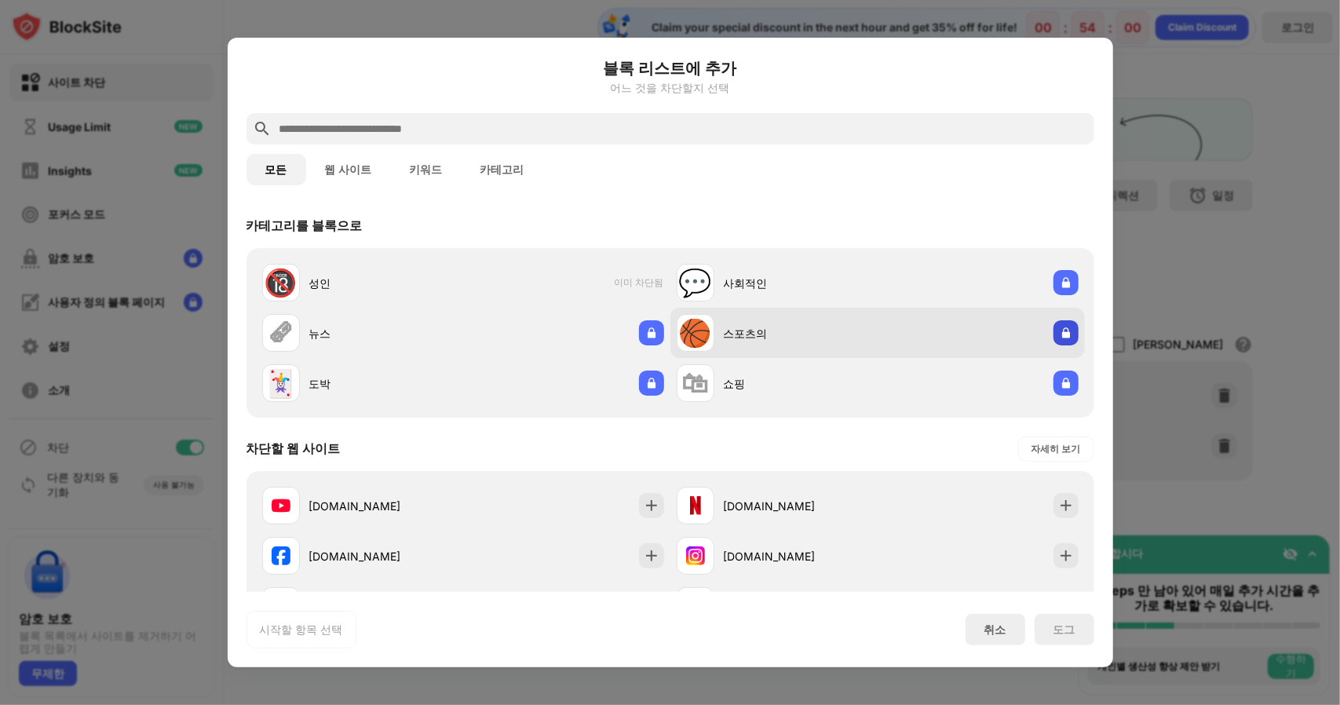
click at [1058, 329] on img at bounding box center [1066, 333] width 16 height 16
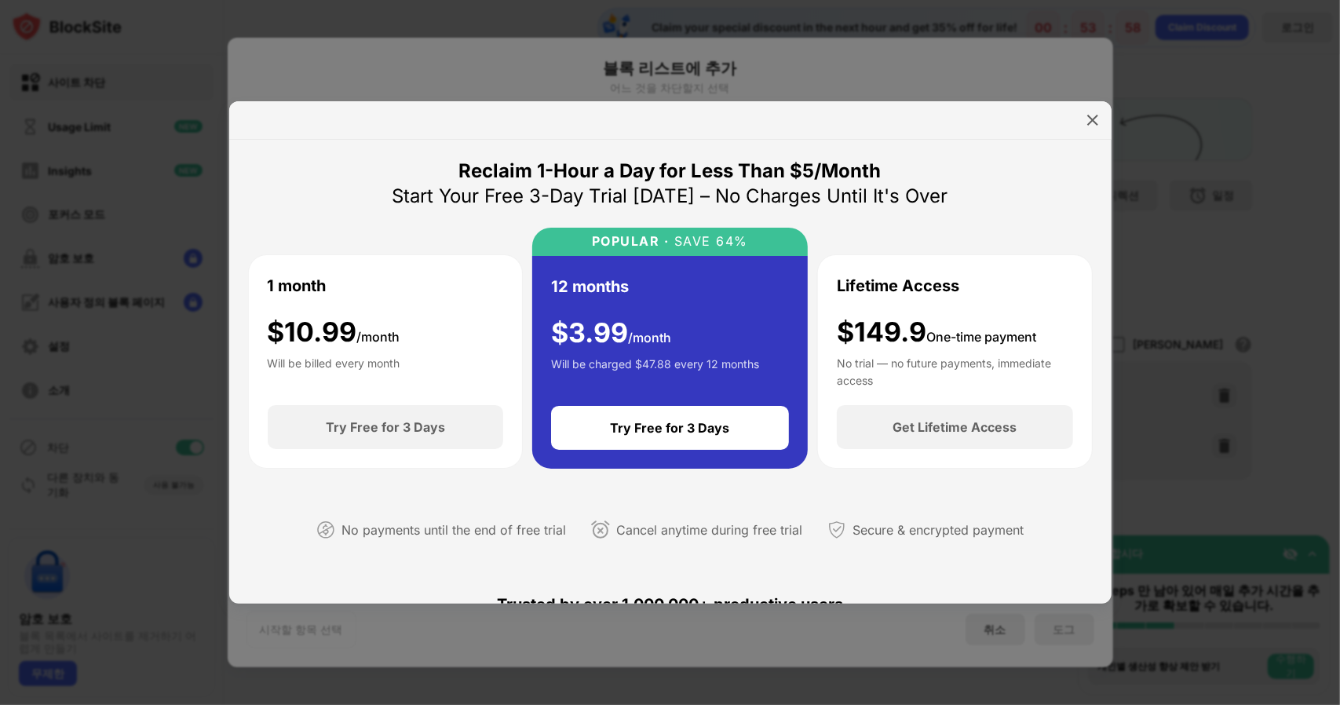
click at [1083, 115] on div at bounding box center [1092, 120] width 25 height 25
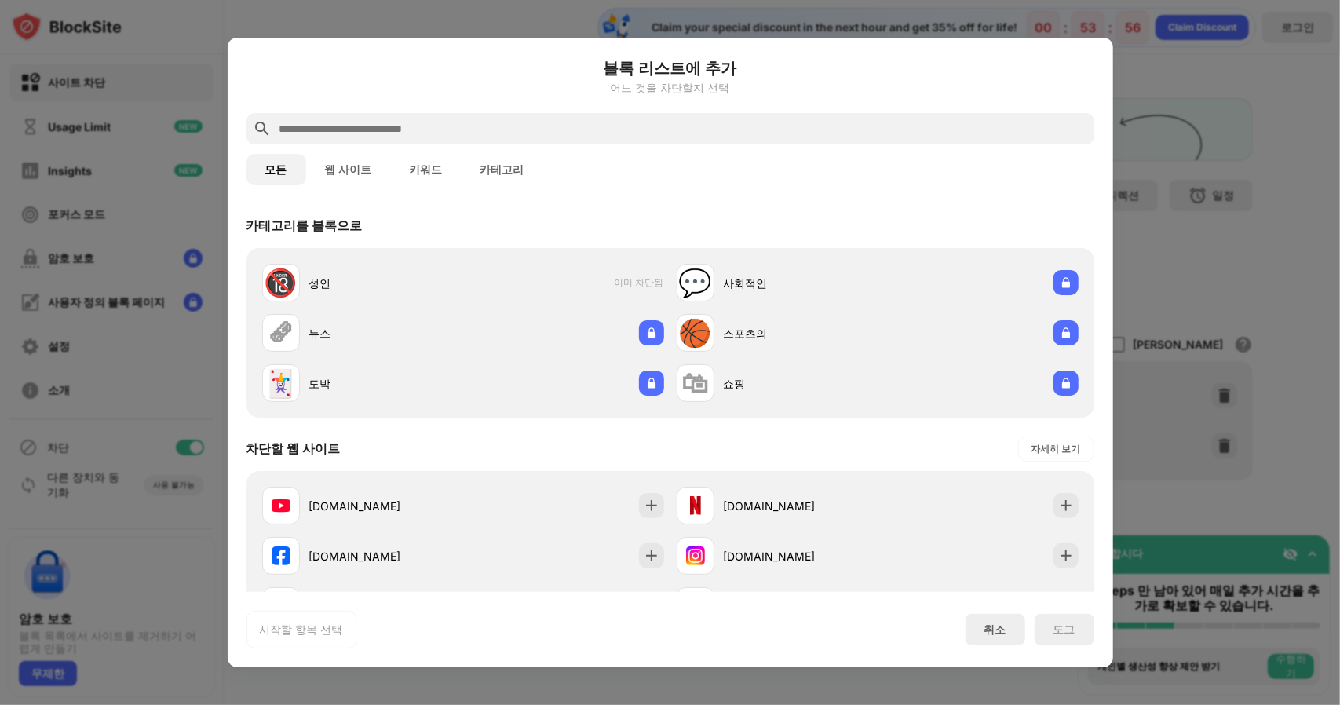
click at [1312, 178] on div at bounding box center [670, 352] width 1340 height 705
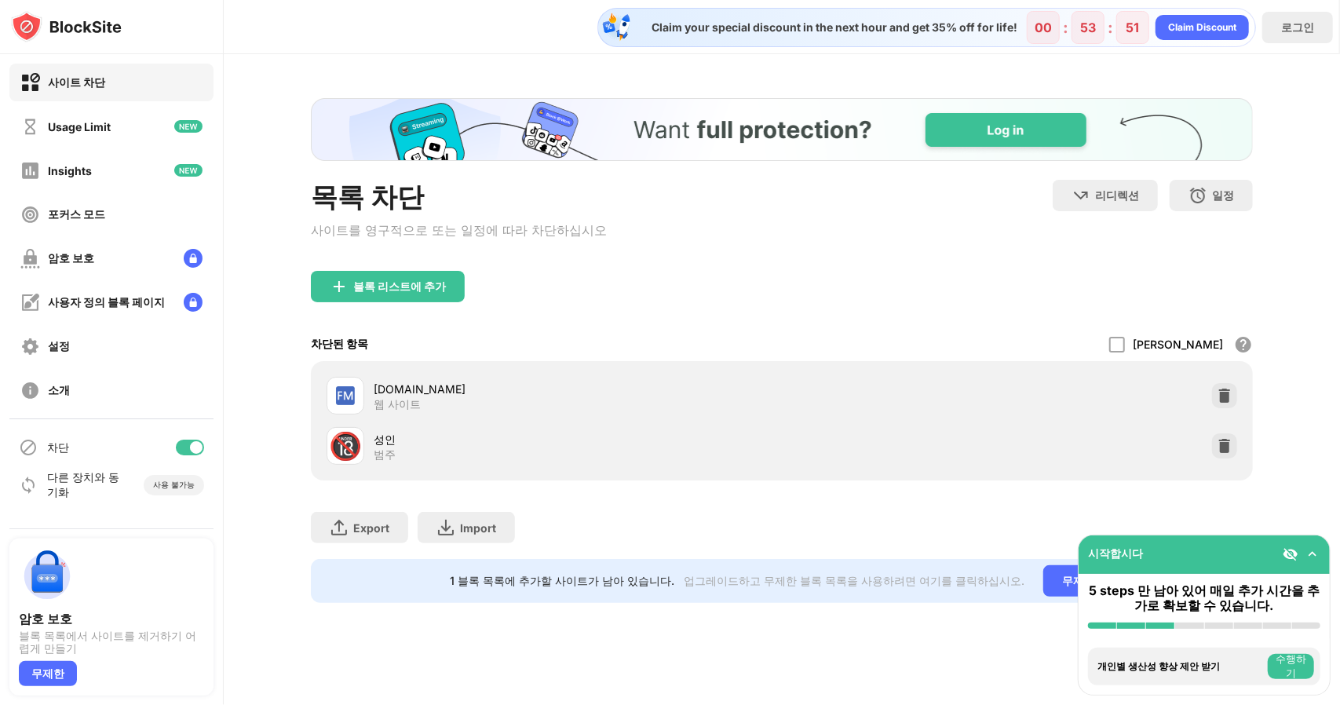
click at [1316, 557] on img at bounding box center [1312, 554] width 16 height 16
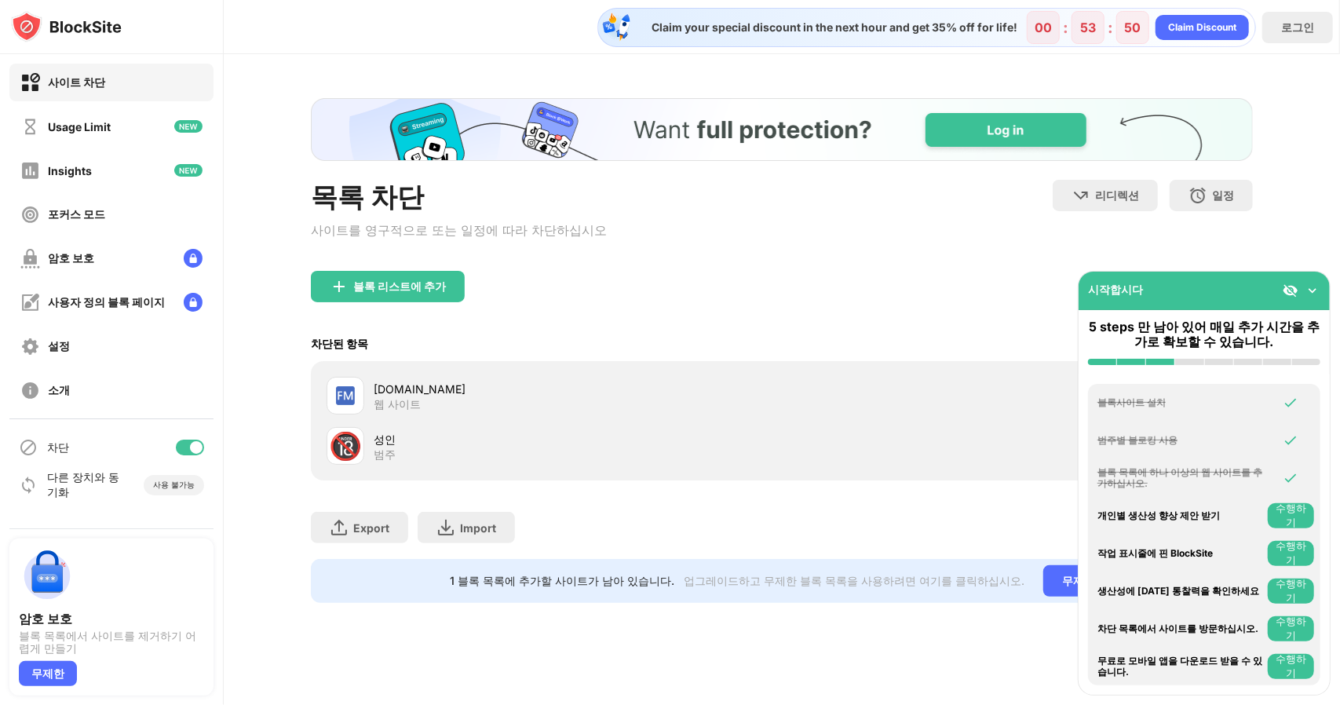
click at [1311, 293] on img at bounding box center [1312, 291] width 16 height 16
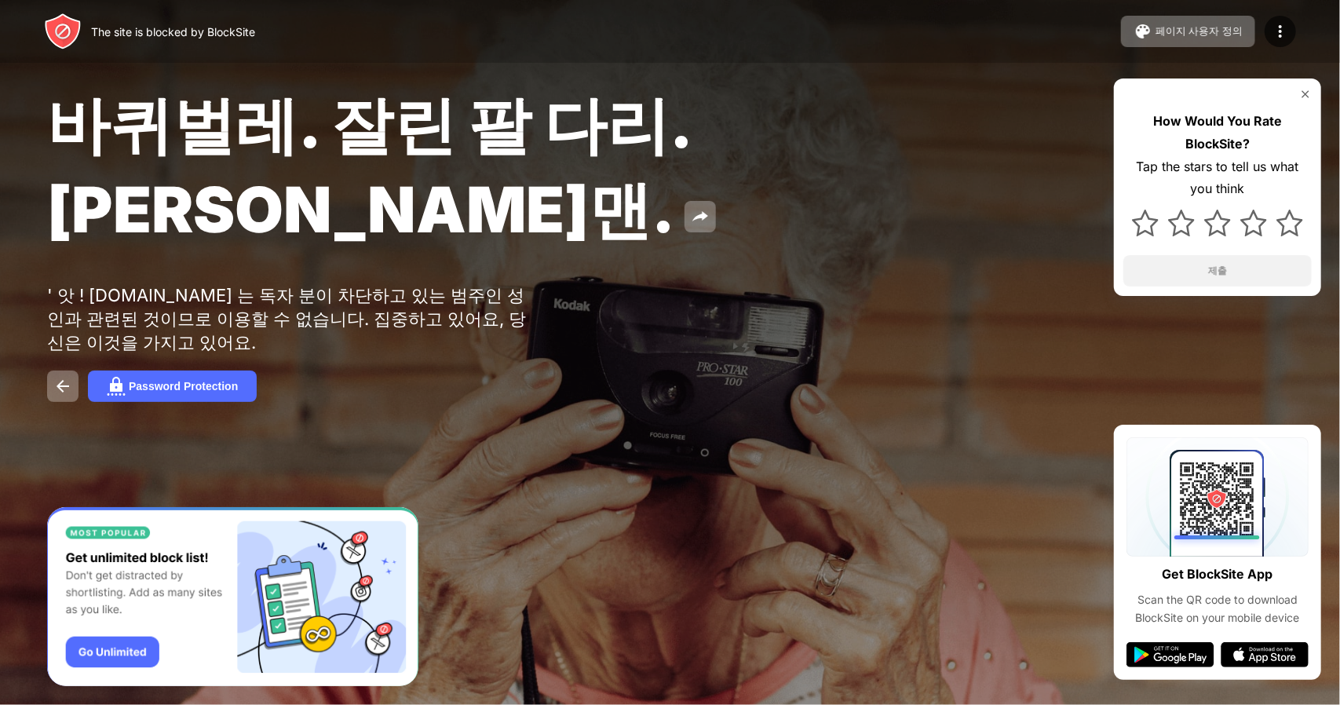
click at [1303, 93] on img at bounding box center [1305, 94] width 13 height 13
